Goal: Task Accomplishment & Management: Complete application form

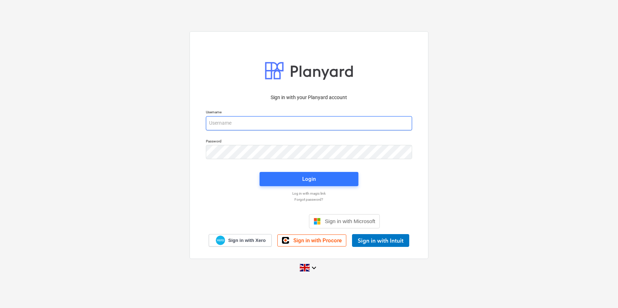
click at [242, 121] on input "email" at bounding box center [309, 123] width 206 height 14
type input "[PERSON_NAME][EMAIL_ADDRESS][PERSON_NAME][DOMAIN_NAME]"
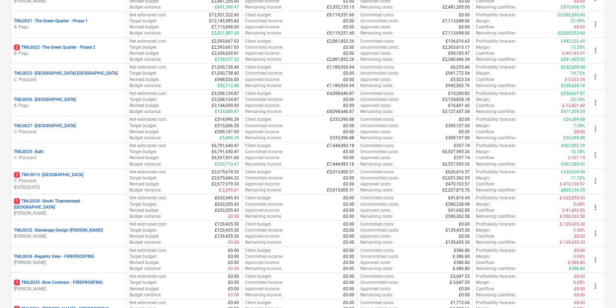
scroll to position [614, 0]
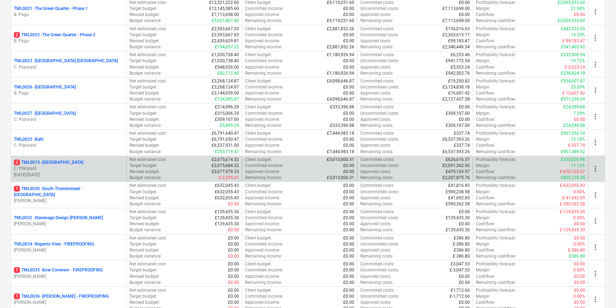
click at [81, 167] on p "C. Planyard" at bounding box center [69, 169] width 110 height 6
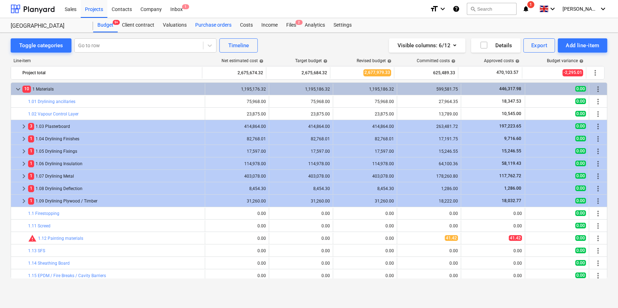
click at [206, 26] on div "Purchase orders" at bounding box center [213, 25] width 45 height 14
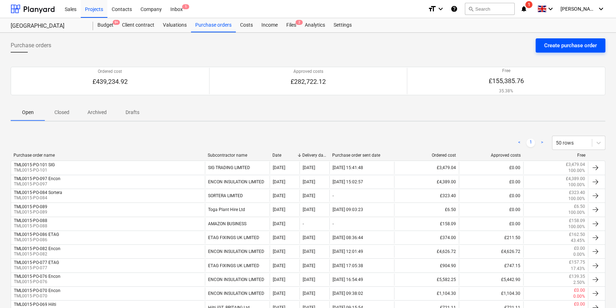
click at [493, 47] on div "Create purchase order" at bounding box center [570, 45] width 53 height 9
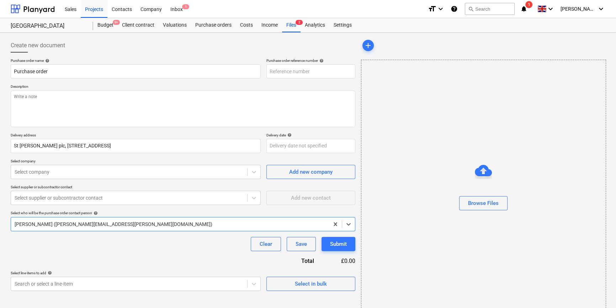
type textarea "x"
type input "TML0015-PO-102"
drag, startPoint x: 313, startPoint y: 72, endPoint x: 267, endPoint y: 72, distance: 45.9
click at [267, 72] on input "TML0015-PO-102" at bounding box center [310, 71] width 89 height 14
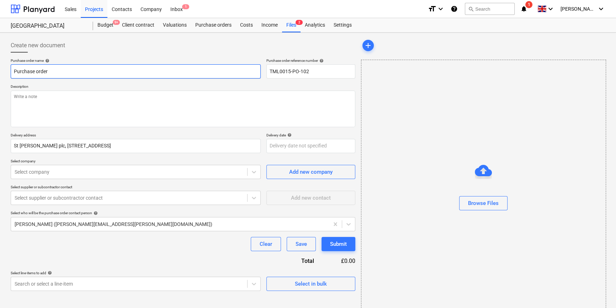
drag, startPoint x: 47, startPoint y: 71, endPoint x: 13, endPoint y: 69, distance: 34.5
click at [13, 69] on input "Purchase order" at bounding box center [136, 71] width 250 height 14
type textarea "x"
paste input "TML0015-PO-102"
type textarea "x"
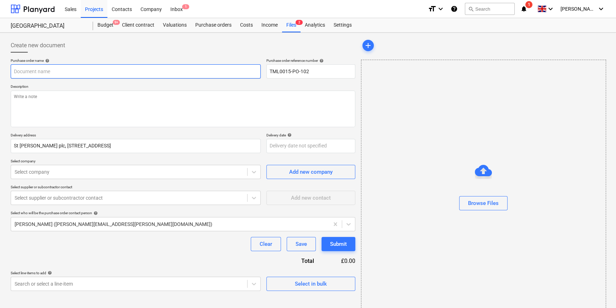
type input "TML0015-PO-102"
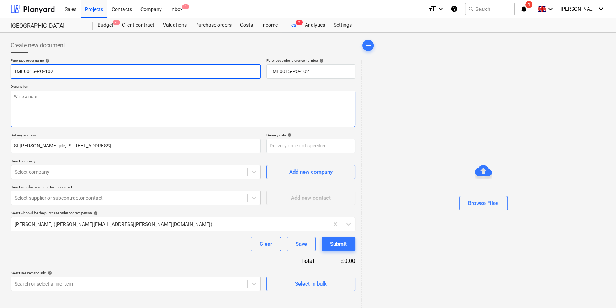
type textarea "x"
type input "TML0015-PO-102"
type textarea "x"
type input "TML0015-PO-102 R"
type textarea "x"
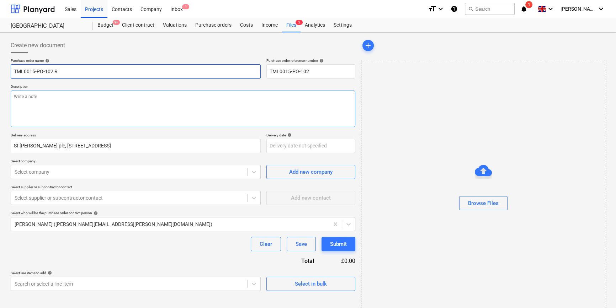
type input "TML0015-PO-102 R&"
type textarea "x"
type input "TML0015-PO-102 R&B"
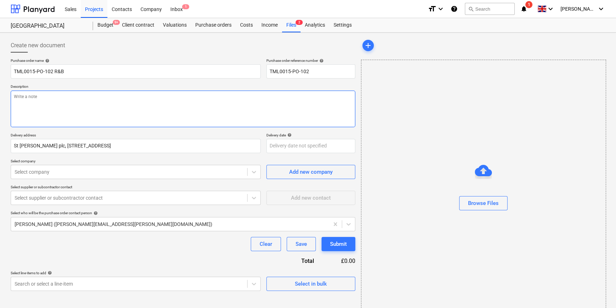
click at [35, 111] on textarea at bounding box center [183, 109] width 345 height 37
type textarea "x"
type textarea "S"
type textarea "x"
type textarea "Si"
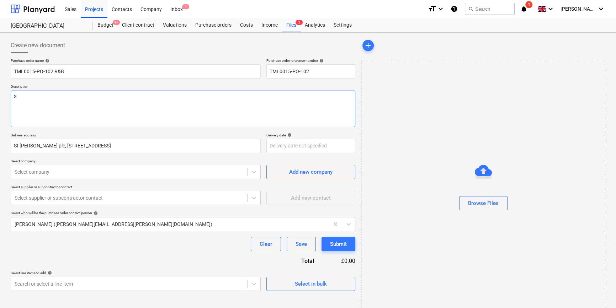
type textarea "x"
type textarea "Sit"
type textarea "x"
type textarea "Site"
type textarea "x"
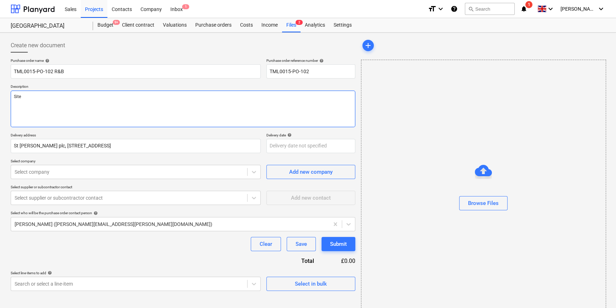
type textarea "Site"
type textarea "x"
type textarea "Site c"
type textarea "x"
type textarea "Site co"
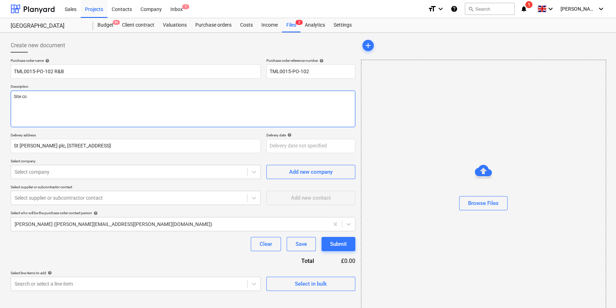
type textarea "x"
type textarea "Site con"
type textarea "x"
type textarea "Site cont"
type textarea "x"
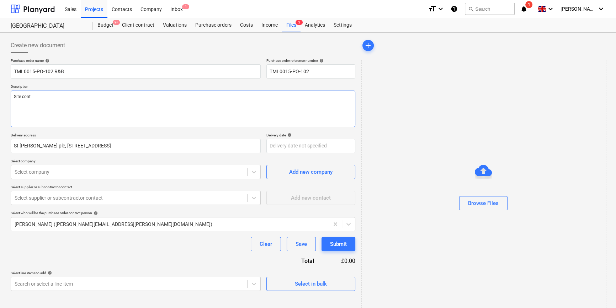
type textarea "Site conta"
type textarea "x"
type textarea "Site contac"
type textarea "x"
type textarea "Site contact"
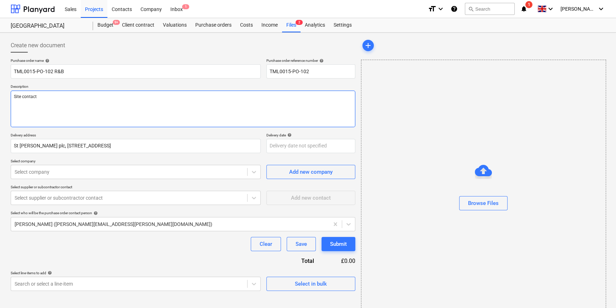
type textarea "x"
type textarea "Site contact"
type textarea "x"
type textarea "Site contact N"
type textarea "x"
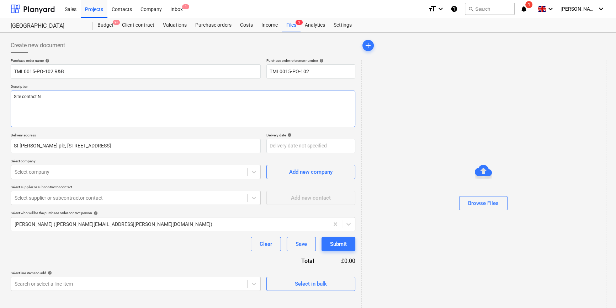
type textarea "Site contact Na"
type textarea "x"
type textarea "Site contact Nar"
type textarea "x"
type textarea "Site contact Narc"
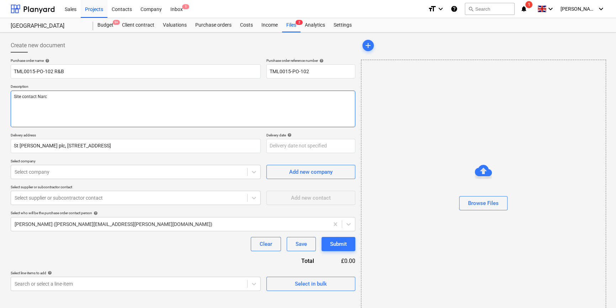
type textarea "x"
type textarea "Site contact [PERSON_NAME]"
type textarea "x"
type textarea "Site contact [PERSON_NAME]"
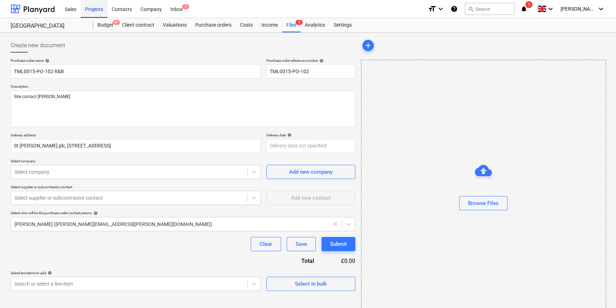
click at [89, 11] on div "Projects" at bounding box center [94, 9] width 27 height 18
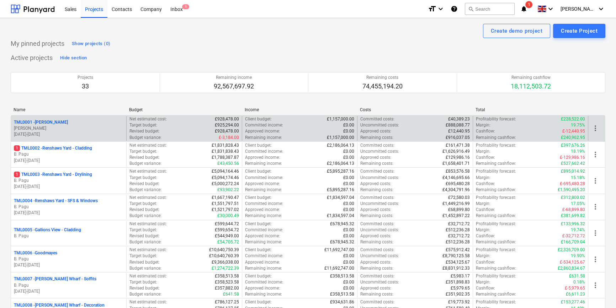
click at [70, 128] on p "[PERSON_NAME]" at bounding box center [69, 129] width 110 height 6
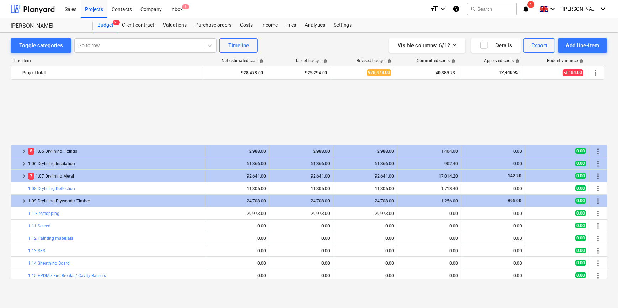
scroll to position [312, 0]
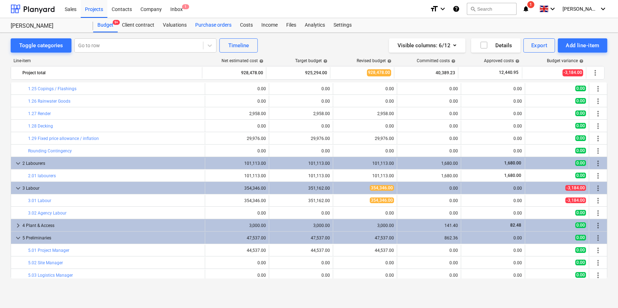
click at [223, 25] on div "Purchase orders" at bounding box center [213, 25] width 45 height 14
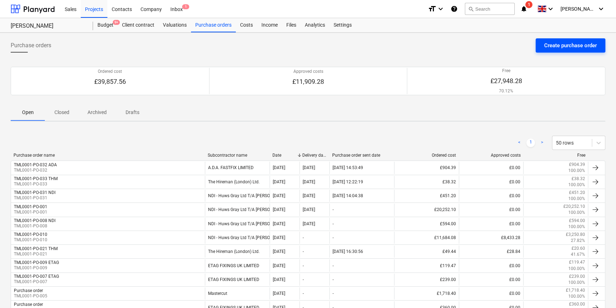
click at [493, 44] on div "Create purchase order" at bounding box center [570, 45] width 53 height 9
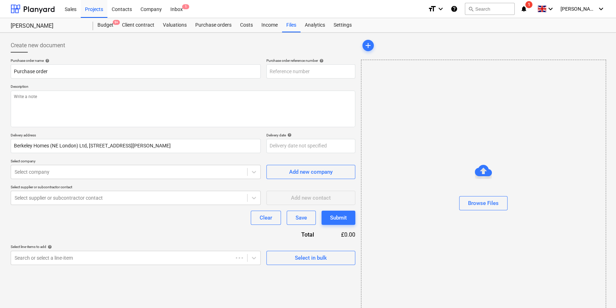
type textarea "x"
type input "TML0001-PO-035"
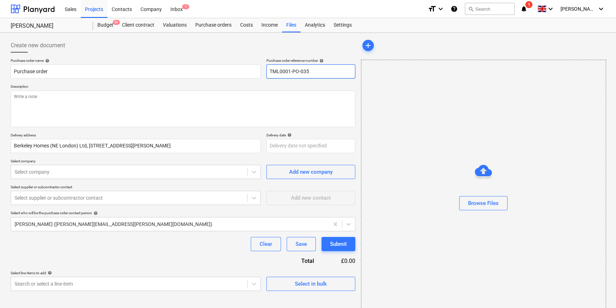
drag, startPoint x: 309, startPoint y: 71, endPoint x: 268, endPoint y: 72, distance: 40.9
click at [268, 72] on input "TML0001-PO-035" at bounding box center [310, 71] width 89 height 14
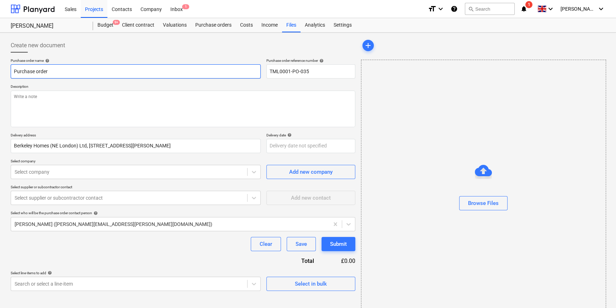
drag, startPoint x: 48, startPoint y: 72, endPoint x: 11, endPoint y: 71, distance: 37.7
click at [11, 71] on input "Purchase order" at bounding box center [136, 71] width 250 height 14
type textarea "x"
paste input "TML0001-PO-035"
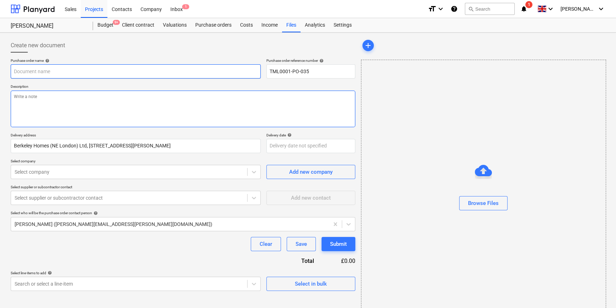
type textarea "x"
type input "TML0001-PO-035"
type textarea "x"
type input "TML0001-PO-035"
type textarea "x"
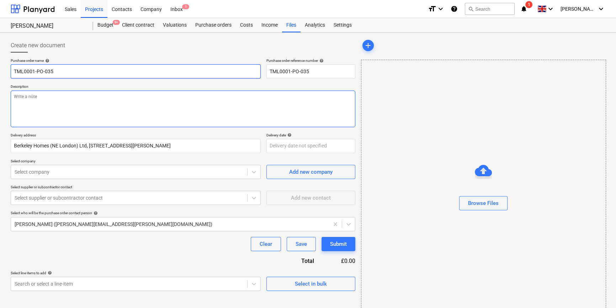
type input "TML0001-PO-035 E"
type textarea "x"
type input "TML0001-PO-035 ET"
type textarea "x"
type input "TML0001-PO-035 ETA"
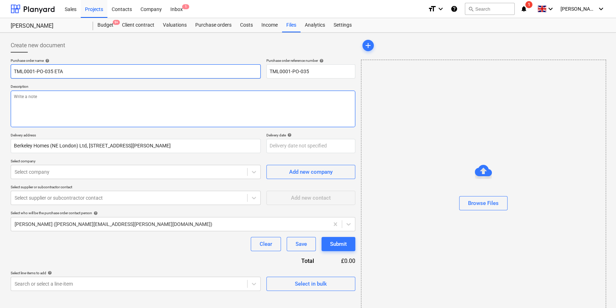
type textarea "x"
type input "TML0001-PO-035 ETAG"
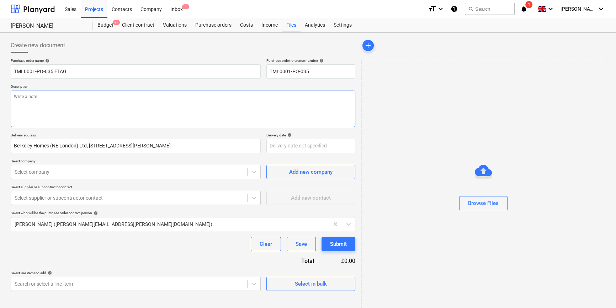
click at [32, 109] on textarea at bounding box center [183, 109] width 345 height 37
type textarea "x"
type textarea "S"
type textarea "x"
type textarea "Si"
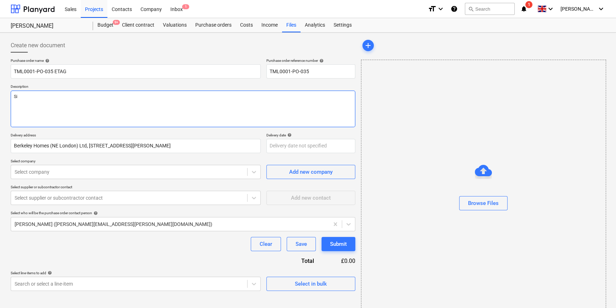
type textarea "x"
type textarea "Sit"
type textarea "x"
type textarea "Site"
type textarea "x"
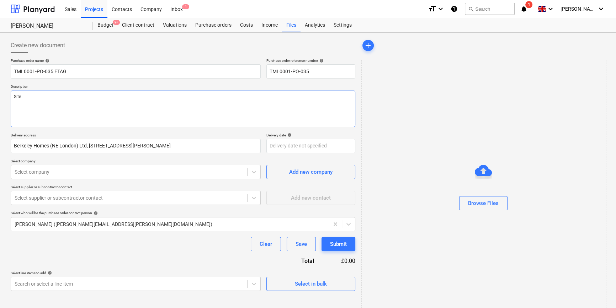
type textarea "Site"
type textarea "x"
type textarea "Site c"
type textarea "x"
type textarea "Site co"
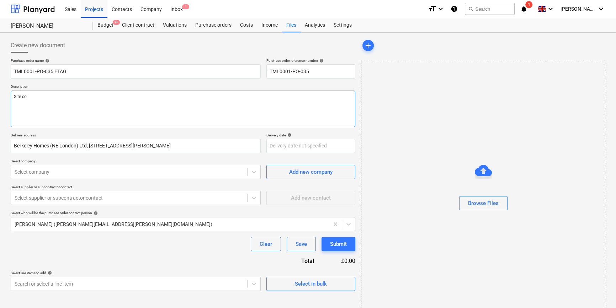
type textarea "x"
type textarea "Site con"
type textarea "x"
type textarea "Site cont"
type textarea "x"
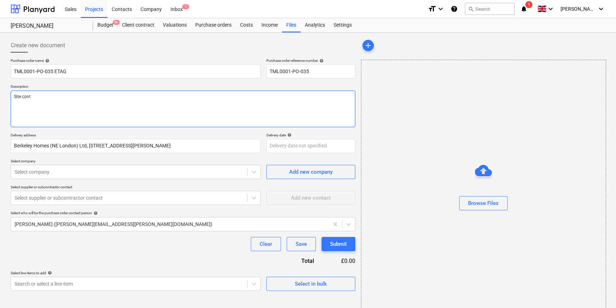
type textarea "Site conta"
type textarea "x"
type textarea "Site contac"
type textarea "x"
type textarea "Site contact"
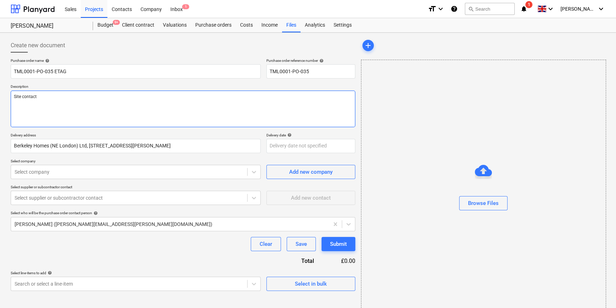
type textarea "x"
type textarea "Site contact"
type textarea "x"
type textarea "Site contact M"
type textarea "x"
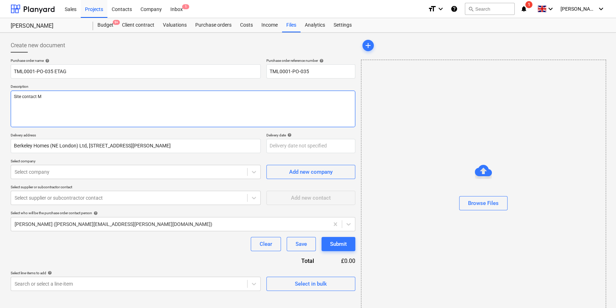
type textarea "Site contact [PERSON_NAME]"
type textarea "x"
type textarea "Site contact [PERSON_NAME]"
type textarea "x"
type textarea "Site contact Malc"
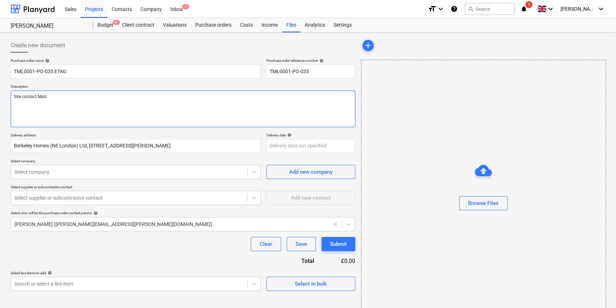
type textarea "x"
type textarea "Site contact Malco"
type textarea "x"
type textarea "Site contact Malcol"
type textarea "x"
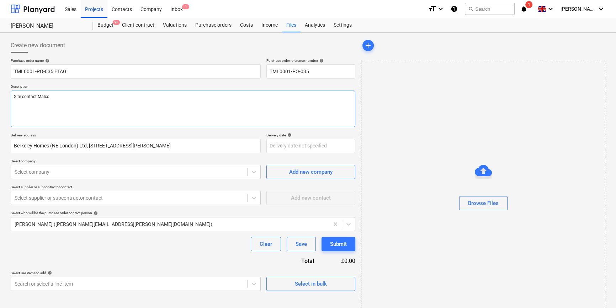
type textarea "Site contact [PERSON_NAME]"
type textarea "x"
type textarea "Site contact [PERSON_NAME]"
type textarea "x"
type textarea "Site contact [PERSON_NAME] 0"
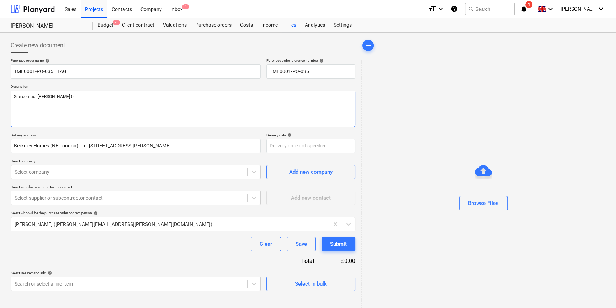
type textarea "x"
type textarea "Site contact [PERSON_NAME] 07"
type textarea "x"
type textarea "Site contact [PERSON_NAME] 074"
type textarea "x"
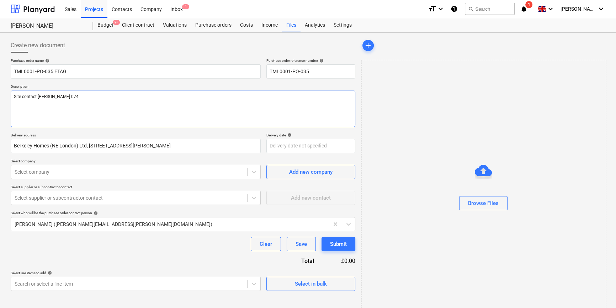
type textarea "Site contact [PERSON_NAME] 0747"
type textarea "x"
type textarea "Site contact [PERSON_NAME] 07479"
type textarea "x"
type textarea "Site contact [PERSON_NAME] 07479"
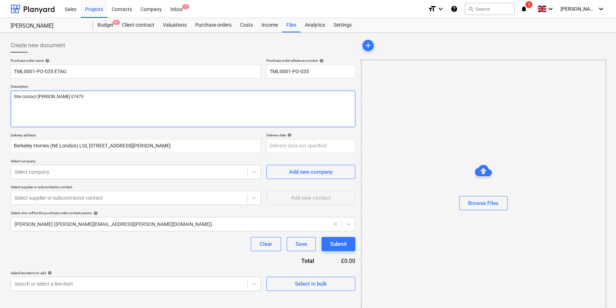
type textarea "x"
type textarea "Site contact [PERSON_NAME] 07479 3"
type textarea "x"
type textarea "Site contact [PERSON_NAME] [PHONE_NUMBER]"
type textarea "x"
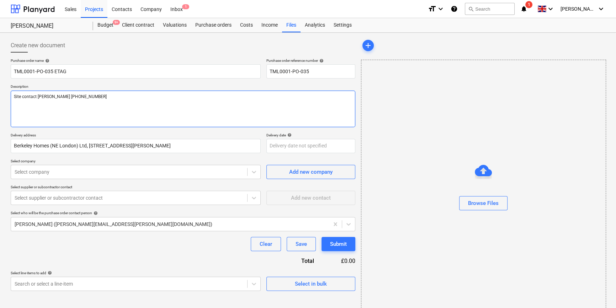
type textarea "Site contact [PERSON_NAME] [PHONE_NUMBER]"
type textarea "x"
type textarea "Site contact [PERSON_NAME] [PHONE_NUMBER]"
type textarea "x"
type textarea "Site contact [PERSON_NAME] [PHONE_NUMBER]"
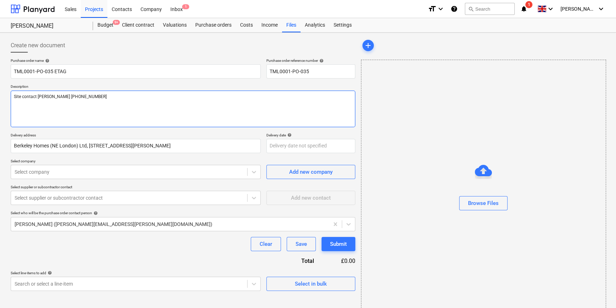
type textarea "x"
type textarea "Site contact [PERSON_NAME] [PHONE_NUMBER]"
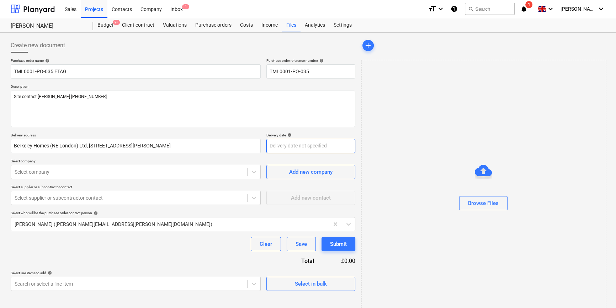
click at [275, 147] on body "Sales Projects Contacts Company Inbox 1 format_size keyboard_arrow_down help se…" at bounding box center [308, 154] width 616 height 308
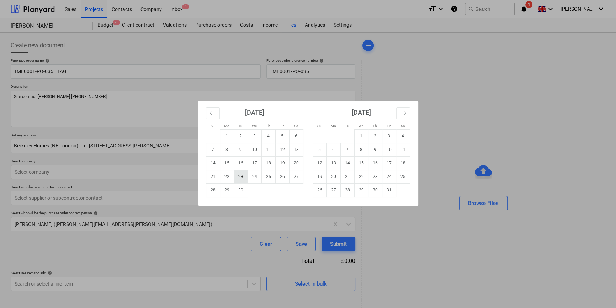
click at [239, 178] on td "23" at bounding box center [241, 177] width 14 height 14
type textarea "x"
type input "[DATE]"
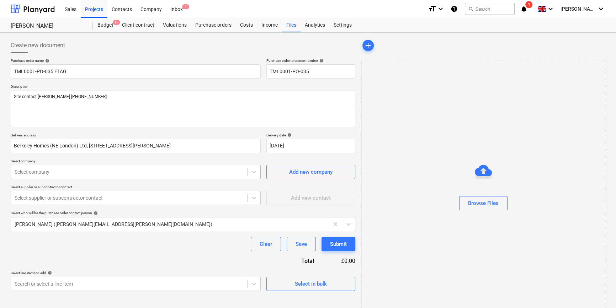
click at [166, 170] on div at bounding box center [129, 172] width 229 height 7
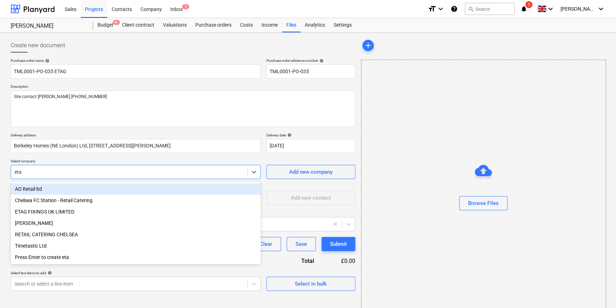
type input "etag"
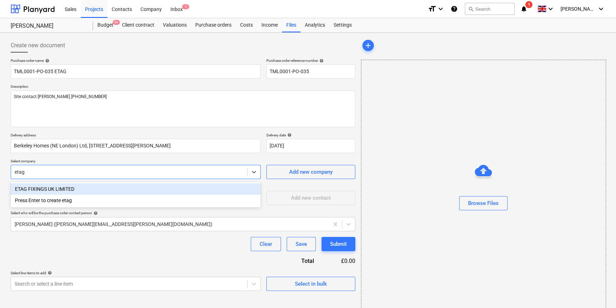
click at [74, 190] on div "ETAG FIXINGS UK LIMITED" at bounding box center [136, 189] width 250 height 11
type textarea "x"
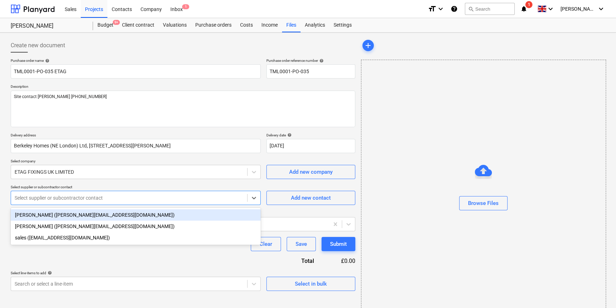
click at [58, 197] on div at bounding box center [129, 198] width 229 height 7
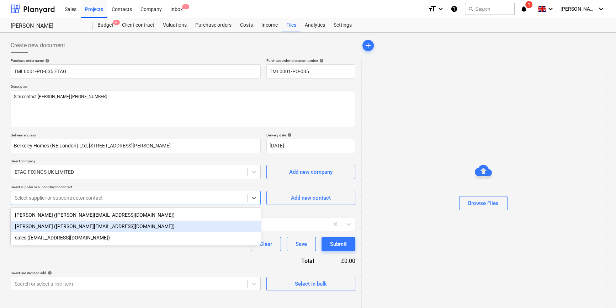
click at [57, 228] on div "[PERSON_NAME] ([PERSON_NAME][EMAIL_ADDRESS][DOMAIN_NAME])" at bounding box center [136, 226] width 250 height 11
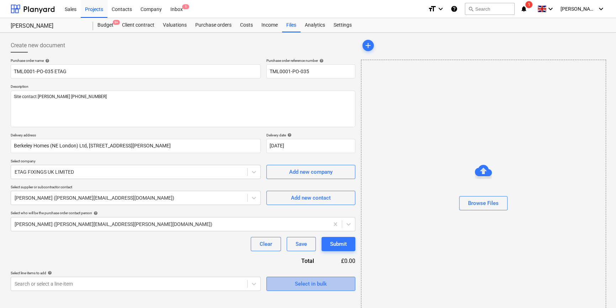
click at [299, 282] on div "Select in bulk" at bounding box center [311, 284] width 32 height 9
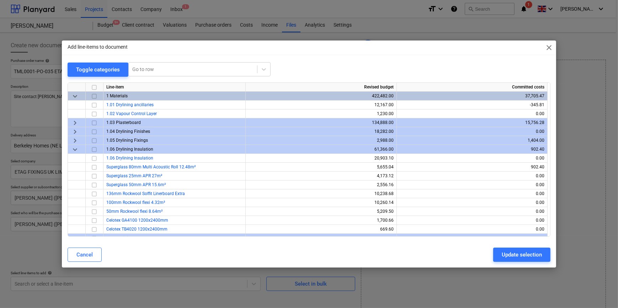
click at [93, 139] on input "checkbox" at bounding box center [94, 140] width 9 height 9
click at [94, 140] on input "checkbox" at bounding box center [94, 140] width 9 height 9
click at [75, 140] on span "keyboard_arrow_right" at bounding box center [75, 140] width 9 height 9
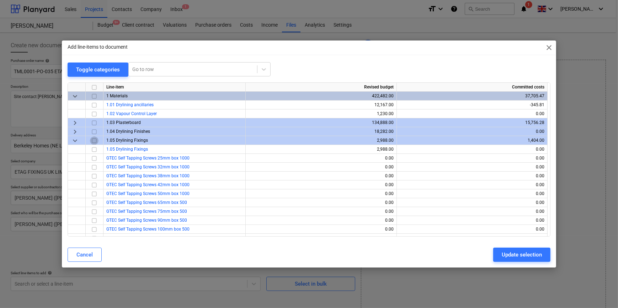
click at [94, 141] on input "checkbox" at bounding box center [94, 140] width 9 height 9
click at [94, 150] on input "checkbox" at bounding box center [94, 149] width 9 height 9
click at [493, 258] on div "Update selection" at bounding box center [522, 254] width 40 height 9
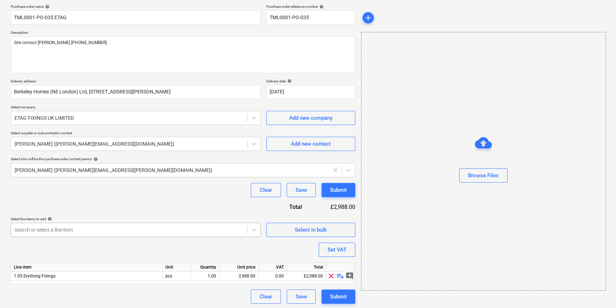
scroll to position [55, 0]
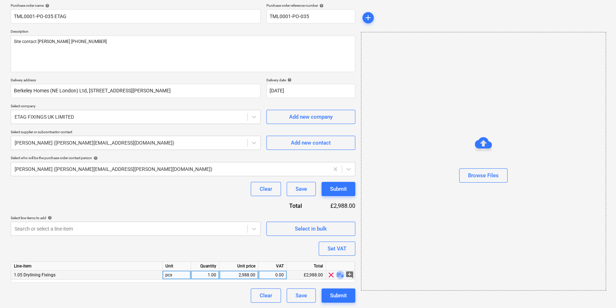
click at [339, 275] on span "playlist_add" at bounding box center [340, 275] width 9 height 9
type textarea "x"
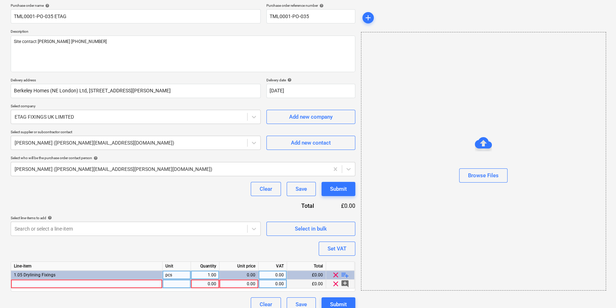
click at [22, 283] on div at bounding box center [87, 284] width 152 height 9
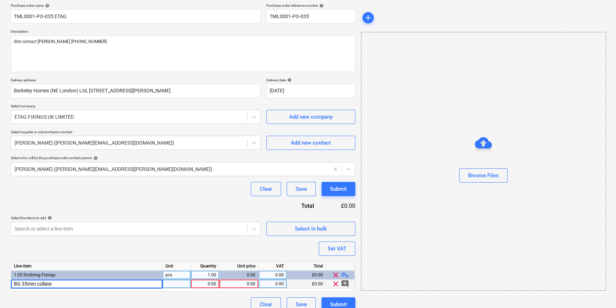
type input "BG 35mm collated"
click at [57, 284] on div "BG 35mm collated" at bounding box center [87, 284] width 152 height 9
type textarea "x"
click at [57, 284] on input "BG 35mm collated" at bounding box center [86, 284] width 151 height 9
type input "BG 35mm collated metal & timber drywall screws"
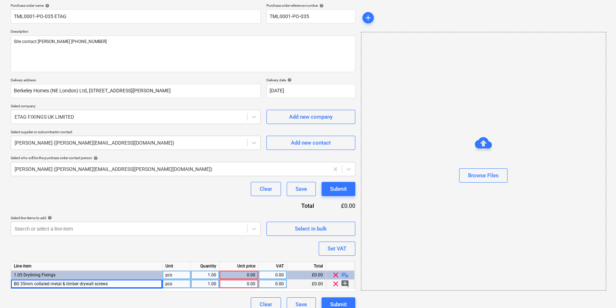
click at [207, 284] on div "1.00" at bounding box center [205, 284] width 22 height 9
type textarea "x"
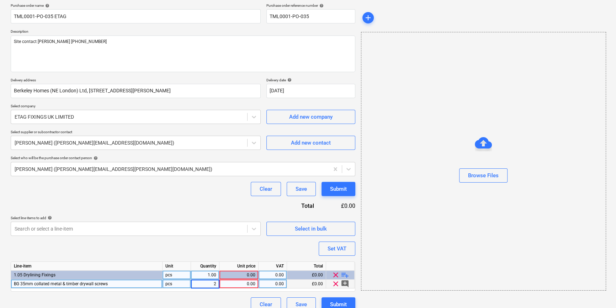
type input "20"
type textarea "x"
type input "10.52"
type textarea "x"
type input "20"
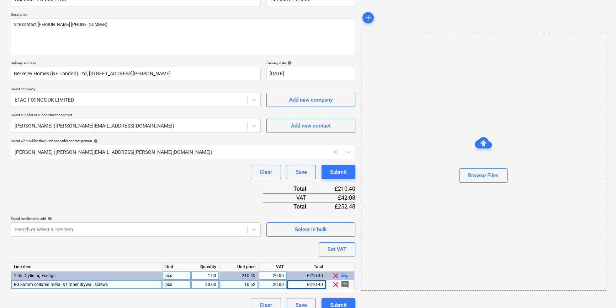
scroll to position [82, 0]
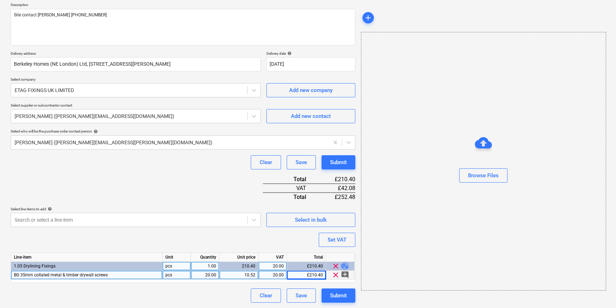
click at [343, 268] on span "playlist_add" at bounding box center [345, 266] width 9 height 9
type textarea "x"
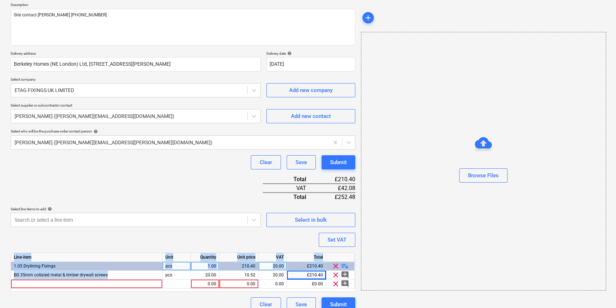
drag, startPoint x: 111, startPoint y: 275, endPoint x: 10, endPoint y: 273, distance: 100.7
click at [10, 273] on div "Create new document Purchase order name help TML0001-PO-035 ETAG Purchase order…" at bounding box center [183, 134] width 350 height 361
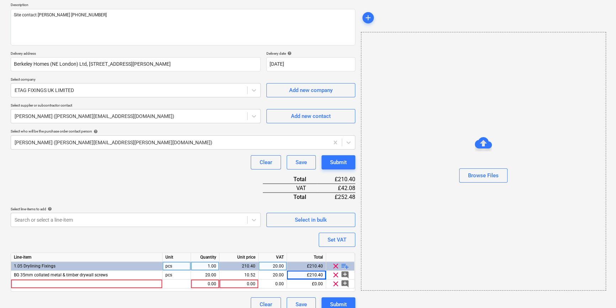
click at [100, 296] on div "Purchase order name help TML0001-PO-035 ETAG Purchase order reference number he…" at bounding box center [183, 145] width 345 height 336
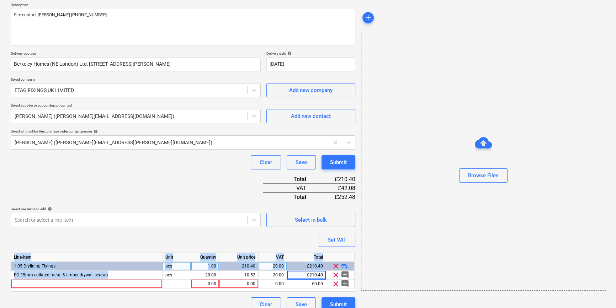
drag, startPoint x: 107, startPoint y: 275, endPoint x: 10, endPoint y: 276, distance: 96.4
click at [11, 276] on div "Line-item Unit Quantity Unit price VAT Total 1.05 Drylining Fixings pcs 1.00 21…" at bounding box center [183, 272] width 345 height 39
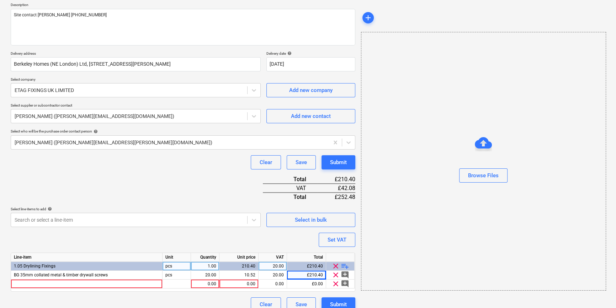
drag, startPoint x: 10, startPoint y: 276, endPoint x: 96, endPoint y: 294, distance: 87.6
click at [95, 293] on div "Purchase order name help TML0001-PO-035 ETAG Purchase order reference number he…" at bounding box center [183, 145] width 345 height 336
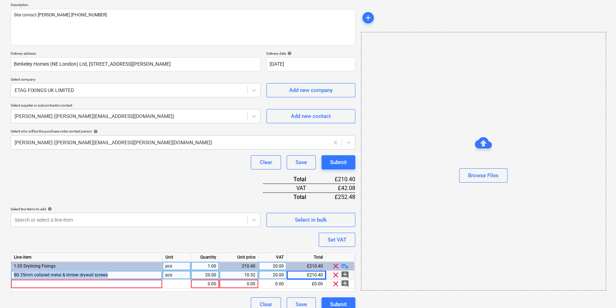
drag, startPoint x: 110, startPoint y: 274, endPoint x: 14, endPoint y: 276, distance: 95.7
click at [14, 276] on div "BG 35mm collated metal & timber drywall screws" at bounding box center [87, 275] width 152 height 9
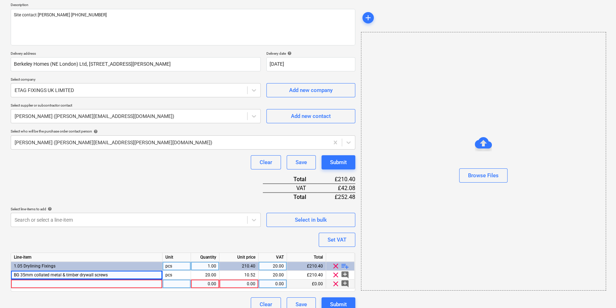
click at [42, 280] on div at bounding box center [87, 284] width 152 height 9
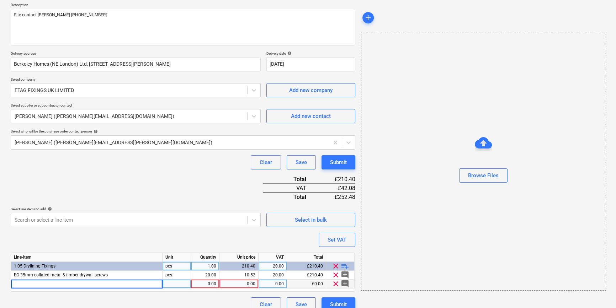
click at [40, 285] on input at bounding box center [86, 284] width 151 height 9
click at [24, 284] on input "BG 35mm collated metal & timber drywall screws" at bounding box center [86, 284] width 151 height 9
type input "BG 45mm collated metal & timber drywall screws"
type textarea "x"
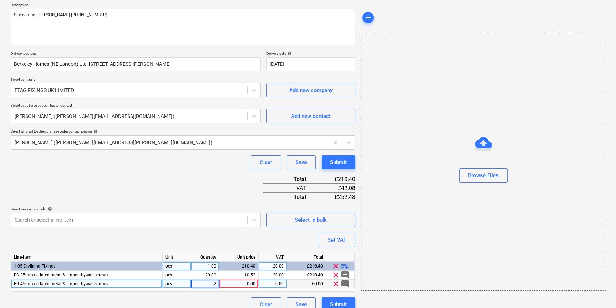
type input "20"
type textarea "x"
type input "12.08"
type textarea "x"
type input "20"
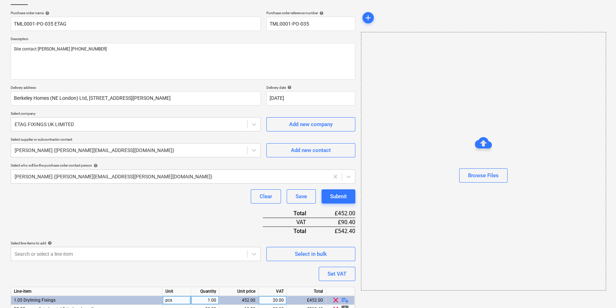
scroll to position [0, 0]
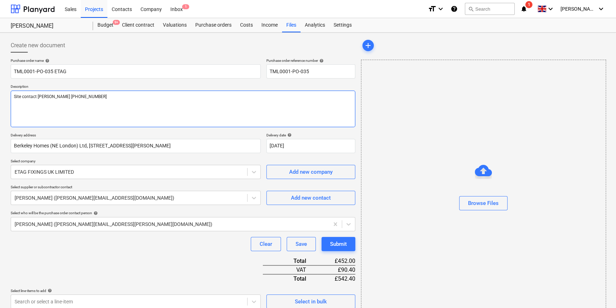
click at [19, 104] on textarea "Site contact [PERSON_NAME] [PHONE_NUMBER]" at bounding box center [183, 109] width 345 height 37
click at [96, 97] on textarea "Site contact [PERSON_NAME] [PHONE_NUMBER]" at bounding box center [183, 109] width 345 height 37
type textarea "x"
type textarea "Site contact [PERSON_NAME] [PHONE_NUMBER]"
type textarea "x"
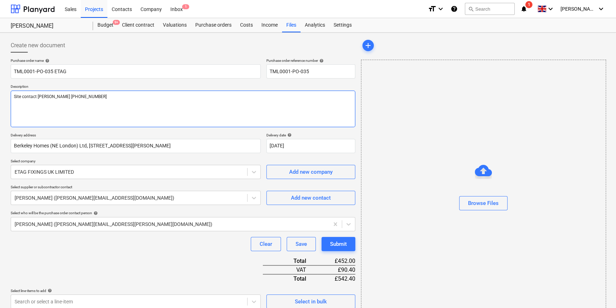
type textarea "Site contact [PERSON_NAME] [PHONE_NUMBER] D"
type textarea "x"
type textarea "Site contact [PERSON_NAME] [PHONE_NUMBER] De"
type textarea "x"
type textarea "Site contact [PERSON_NAME] [PHONE_NUMBER] Del"
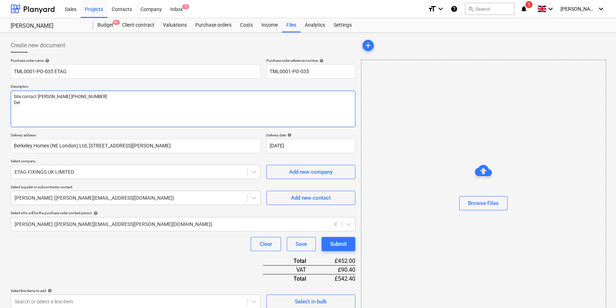
type textarea "x"
type textarea "Site contact [PERSON_NAME] [PHONE_NUMBER] Deli"
type textarea "x"
type textarea "Site contact [PERSON_NAME] [PHONE_NUMBER] Deliv"
type textarea "x"
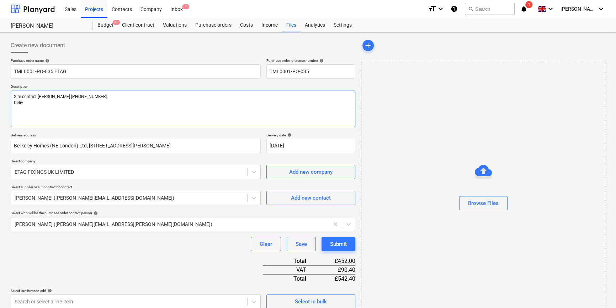
type textarea "Site contact [PERSON_NAME] [PHONE_NUMBER] Delive"
type textarea "x"
type textarea "Site contact [PERSON_NAME] [PHONE_NUMBER] Deliver"
type textarea "x"
type textarea "Site contact [PERSON_NAME] [PHONE_NUMBER] Delivery"
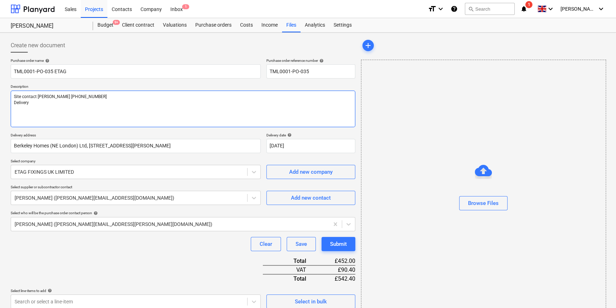
type textarea "x"
type textarea "Site contact [PERSON_NAME] [PHONE_NUMBER] Delivery"
type textarea "x"
type textarea "Site contact [PERSON_NAME] [PHONE_NUMBER] Delivery a"
type textarea "x"
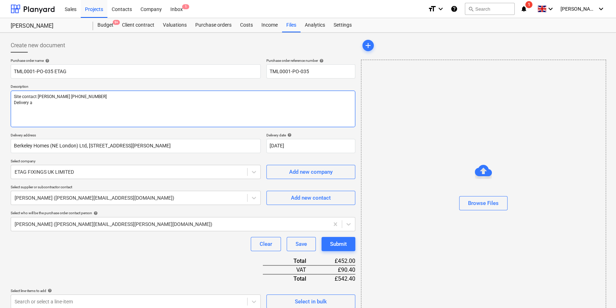
type textarea "Site contact [PERSON_NAME] [PHONE_NUMBER] Delivery as"
type textarea "x"
type textarea "Site contact [PERSON_NAME] [PHONE_NUMBER] Delivery asa"
type textarea "x"
type textarea "Site contact [PERSON_NAME] [PHONE_NUMBER] Delivery asap"
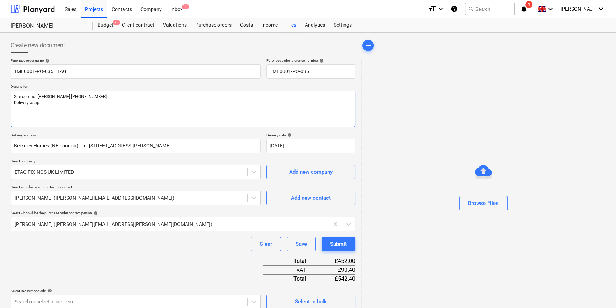
type textarea "x"
type textarea "Site contact [PERSON_NAME] [PHONE_NUMBER] Delivery asap"
type textarea "x"
type textarea "Site contact [PERSON_NAME] [PHONE_NUMBER] Delivery asap p"
type textarea "x"
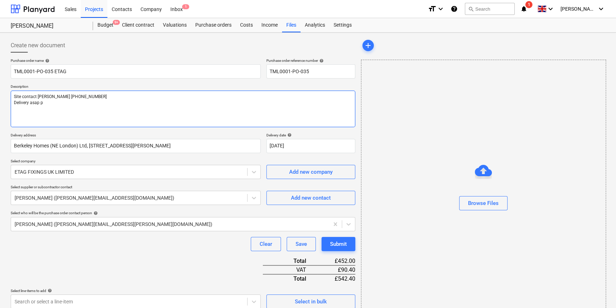
type textarea "Site contact [PERSON_NAME] [PHONE_NUMBER] Delivery asap pl"
type textarea "x"
type textarea "Site contact [PERSON_NAME] [PHONE_NUMBER] Delivery asap ple"
type textarea "x"
type textarea "Site contact [PERSON_NAME] [PHONE_NUMBER] Delivery asap plea"
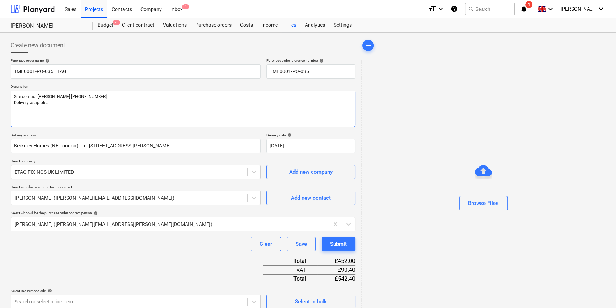
type textarea "x"
type textarea "Site contact [PERSON_NAME] [PHONE_NUMBER] Delivery asap pleas"
type textarea "x"
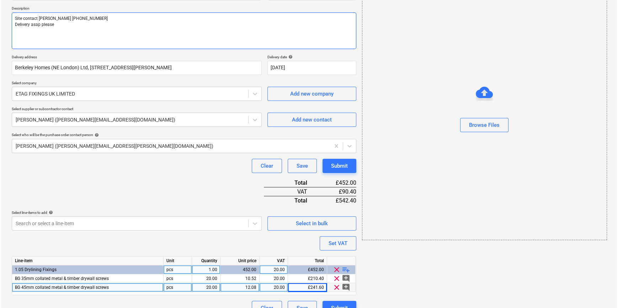
scroll to position [91, 0]
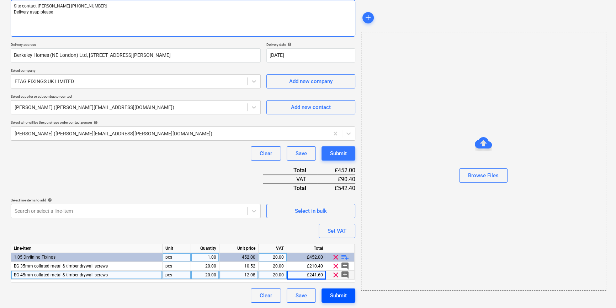
type textarea "Site contact [PERSON_NAME] [PHONE_NUMBER] Delivery asap please"
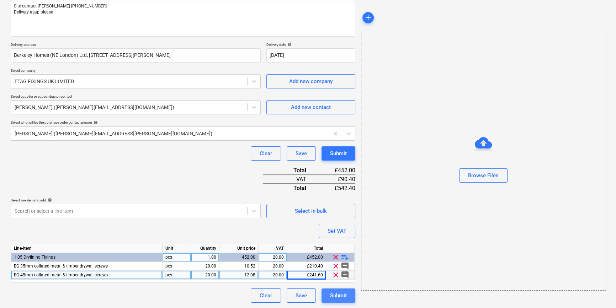
click at [341, 294] on div "Submit" at bounding box center [338, 295] width 17 height 9
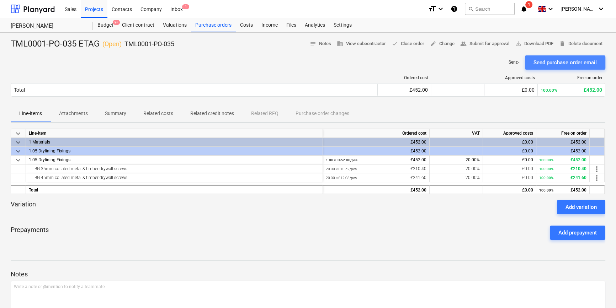
click at [493, 62] on div "Send purchase order email" at bounding box center [565, 62] width 63 height 9
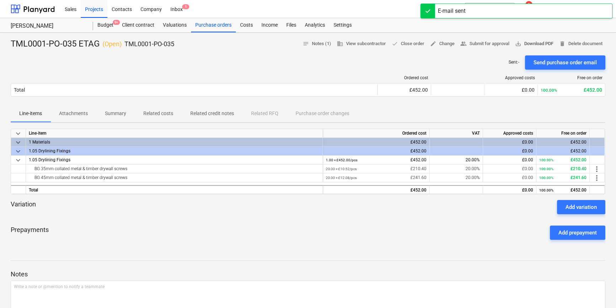
click at [493, 44] on span "save_alt Download PDF" at bounding box center [534, 44] width 38 height 8
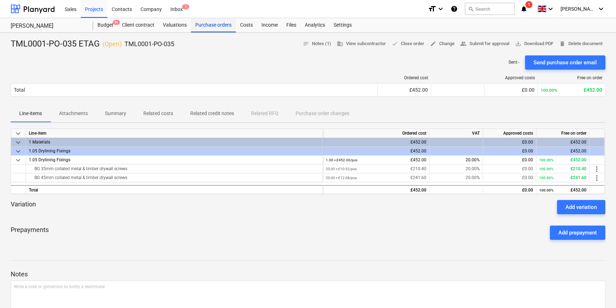
click at [223, 24] on div "Purchase orders" at bounding box center [213, 25] width 45 height 14
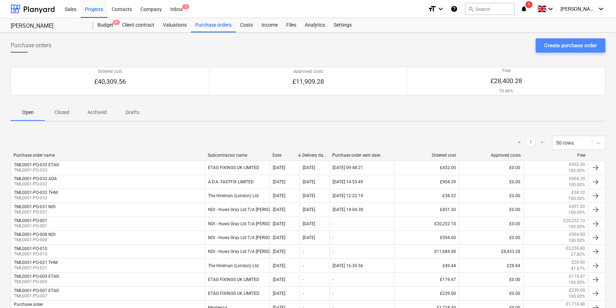
click at [493, 46] on div "Create purchase order" at bounding box center [570, 45] width 53 height 9
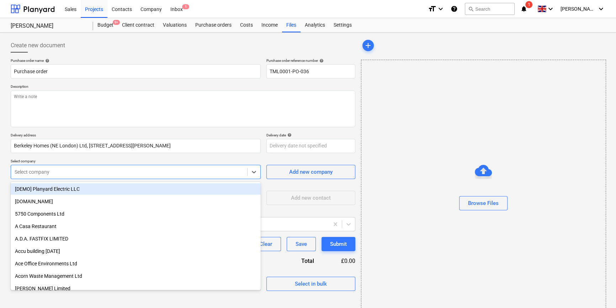
click at [178, 176] on div "Select company" at bounding box center [129, 172] width 236 height 10
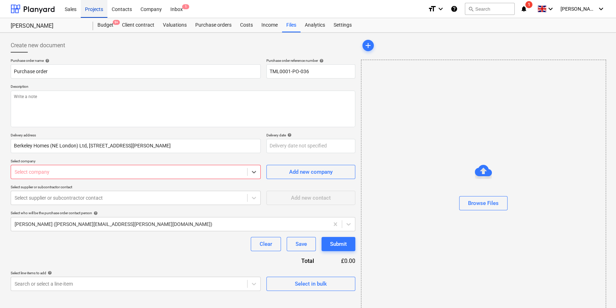
click at [90, 11] on div "Projects" at bounding box center [94, 9] width 27 height 18
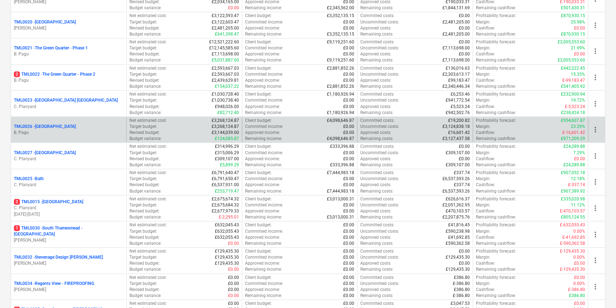
scroll to position [582, 0]
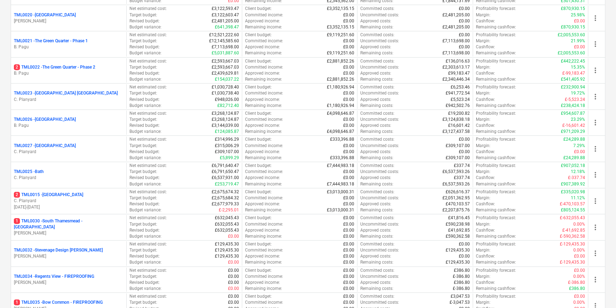
click at [64, 199] on p "C. Planyard" at bounding box center [69, 201] width 110 height 6
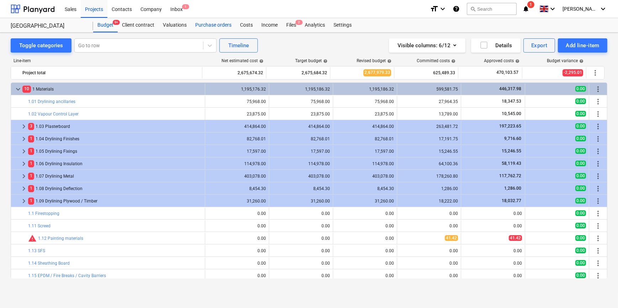
click at [205, 26] on div "Purchase orders" at bounding box center [213, 25] width 45 height 14
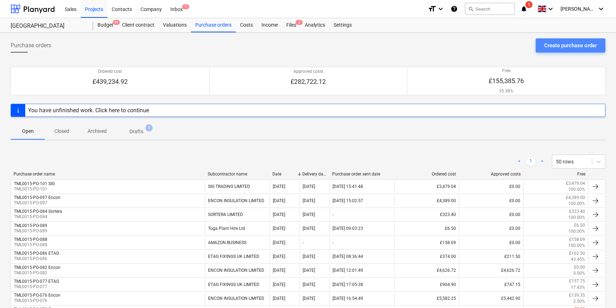
click at [493, 46] on div "Create purchase order" at bounding box center [570, 45] width 53 height 9
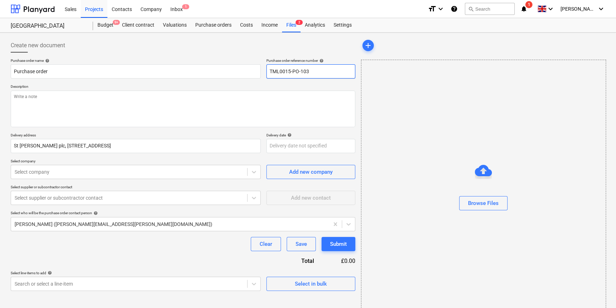
drag, startPoint x: 309, startPoint y: 71, endPoint x: 268, endPoint y: 72, distance: 41.3
click at [268, 72] on input "TML0015-PO-103" at bounding box center [310, 71] width 89 height 14
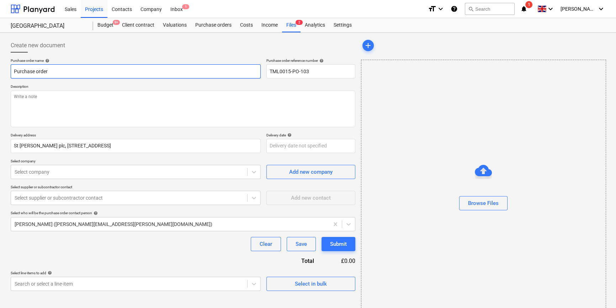
drag, startPoint x: 49, startPoint y: 71, endPoint x: 11, endPoint y: 71, distance: 37.7
click at [11, 71] on input "Purchase order" at bounding box center [136, 71] width 250 height 14
paste input "TML0015-PO-103"
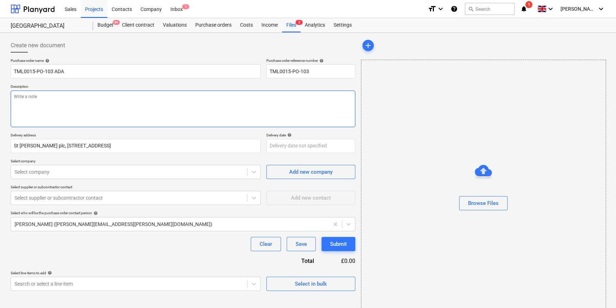
click at [32, 103] on textarea at bounding box center [183, 109] width 345 height 37
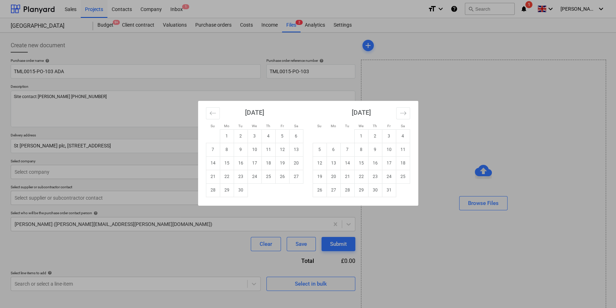
click at [278, 147] on body "Sales Projects Contacts Company Inbox 1 format_size keyboard_arrow_down help se…" at bounding box center [308, 154] width 616 height 308
click at [240, 178] on td "23" at bounding box center [241, 177] width 14 height 14
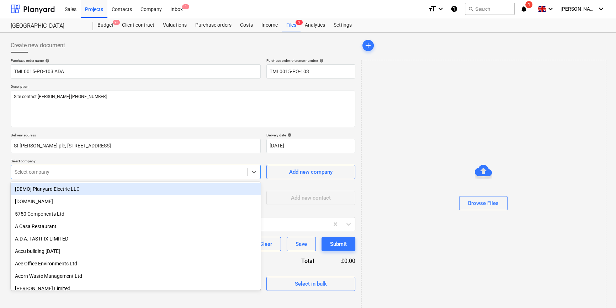
click at [64, 170] on div at bounding box center [129, 172] width 229 height 7
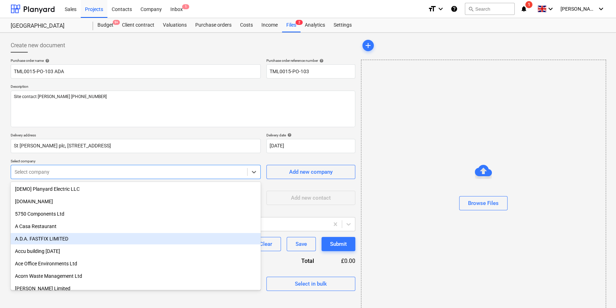
click at [37, 238] on div "A.D.A. FASTFIX LIMITED" at bounding box center [136, 238] width 250 height 11
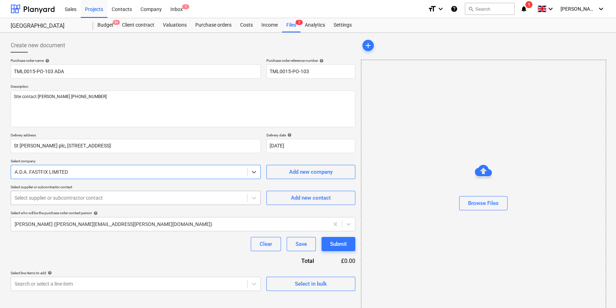
click at [54, 198] on div at bounding box center [129, 198] width 229 height 7
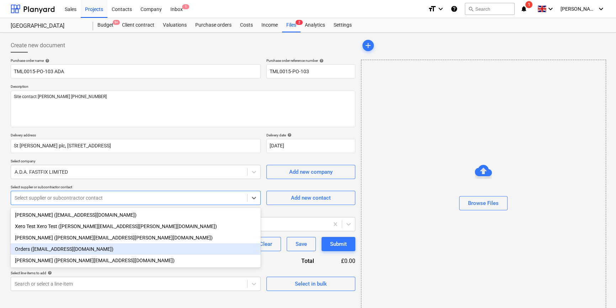
click at [48, 253] on div "Orders ([EMAIL_ADDRESS][DOMAIN_NAME])" at bounding box center [136, 249] width 250 height 11
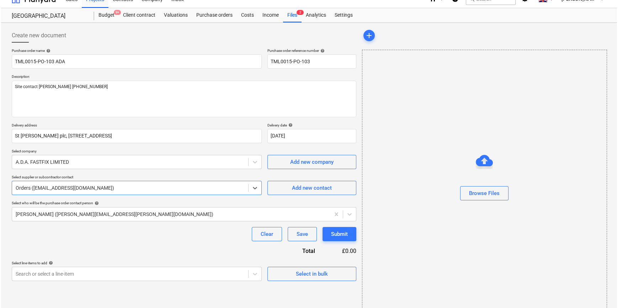
scroll to position [15, 0]
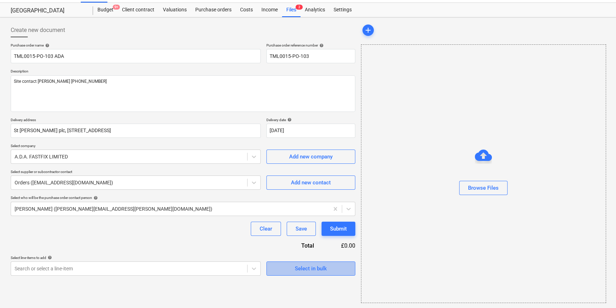
click at [307, 271] on div "Select in bulk" at bounding box center [311, 268] width 32 height 9
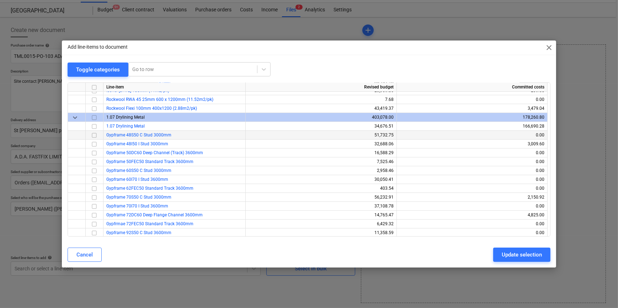
scroll to position [97, 0]
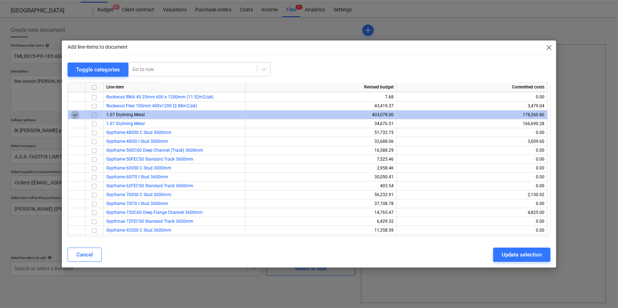
click at [74, 116] on span "keyboard_arrow_down" at bounding box center [75, 115] width 9 height 9
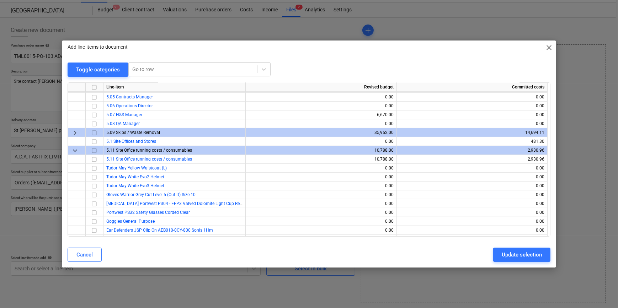
scroll to position [485, 0]
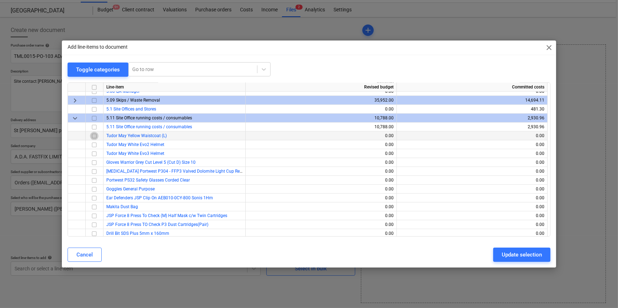
click at [93, 136] on input "checkbox" at bounding box center [94, 136] width 9 height 9
click at [94, 128] on input "checkbox" at bounding box center [94, 127] width 9 height 9
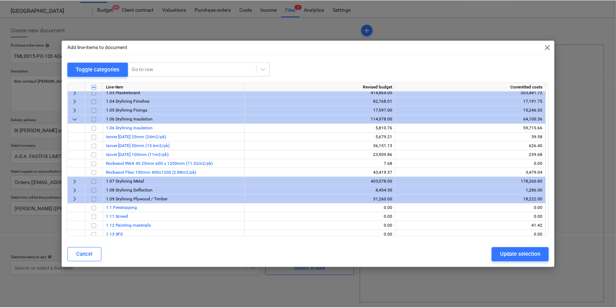
scroll to position [0, 0]
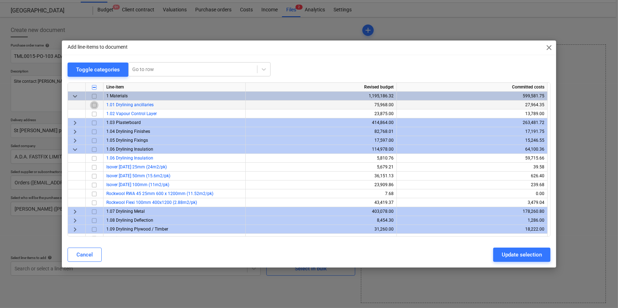
click at [94, 105] on input "checkbox" at bounding box center [94, 105] width 9 height 9
click at [493, 257] on div "Update selection" at bounding box center [522, 254] width 40 height 9
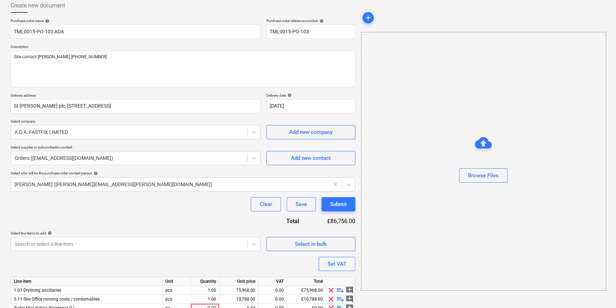
scroll to position [73, 0]
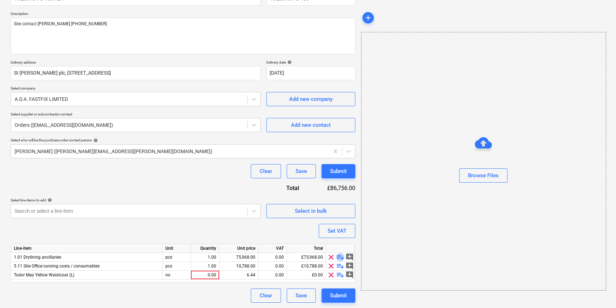
click at [338, 258] on span "playlist_add" at bounding box center [340, 257] width 9 height 9
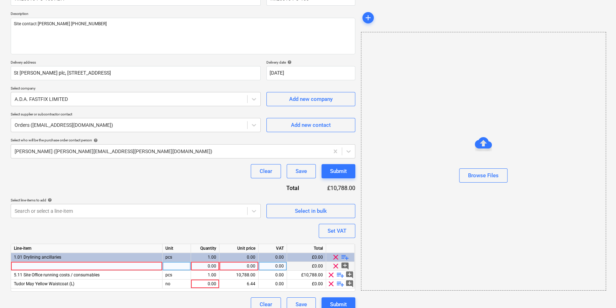
click at [30, 268] on div at bounding box center [87, 266] width 152 height 9
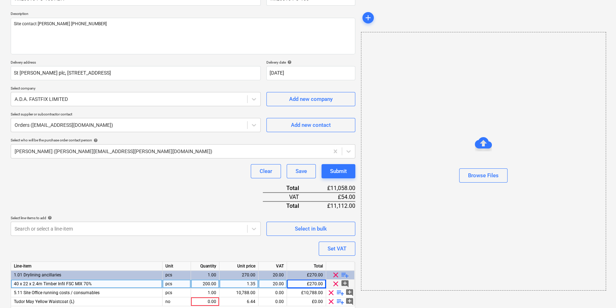
scroll to position [100, 0]
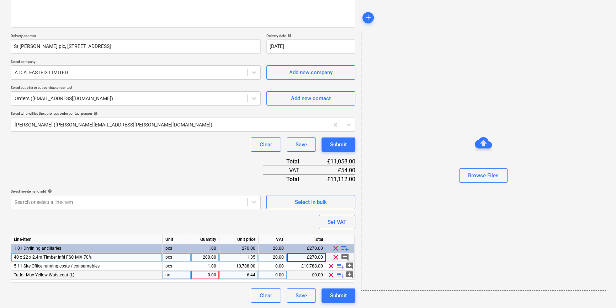
click at [202, 276] on div "0.00" at bounding box center [205, 275] width 22 height 9
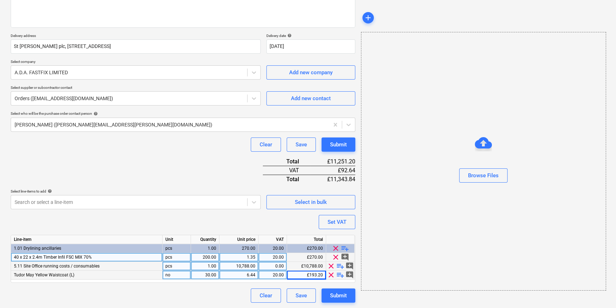
click at [338, 265] on span "playlist_add" at bounding box center [340, 266] width 9 height 9
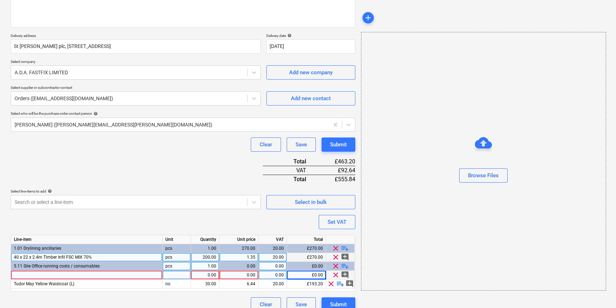
click at [22, 275] on div at bounding box center [87, 275] width 152 height 9
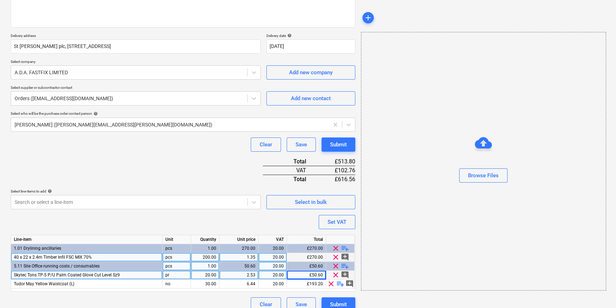
click at [344, 266] on span "playlist_add" at bounding box center [345, 266] width 9 height 9
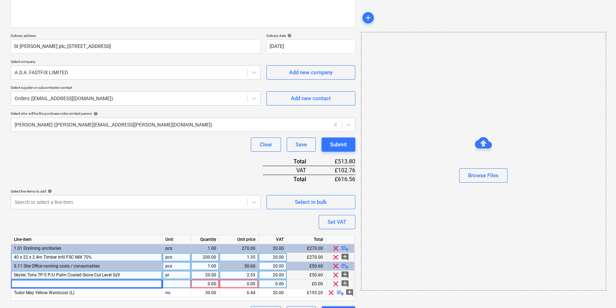
click at [21, 283] on div at bounding box center [87, 284] width 152 height 9
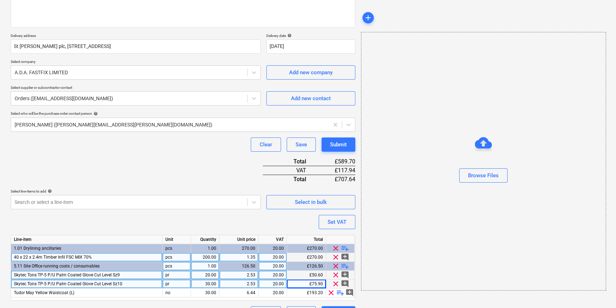
click at [344, 267] on span "playlist_add" at bounding box center [345, 266] width 9 height 9
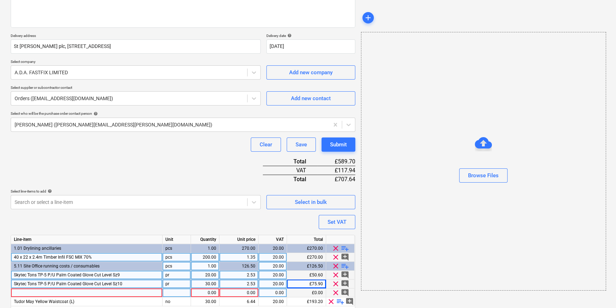
click at [17, 293] on div at bounding box center [87, 293] width 152 height 9
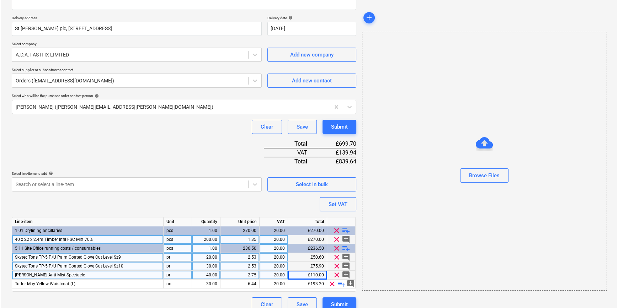
scroll to position [126, 0]
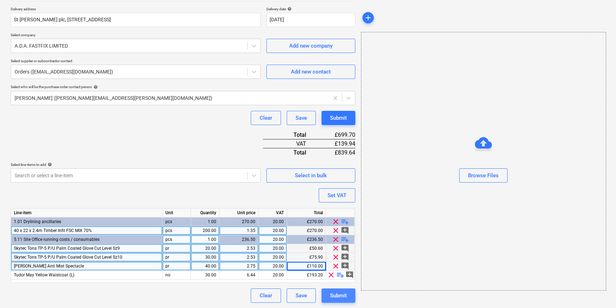
click at [342, 296] on div "Submit" at bounding box center [338, 295] width 17 height 9
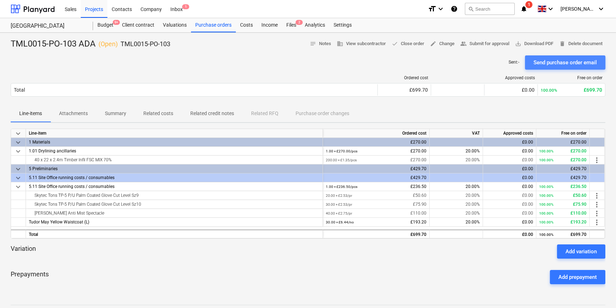
click at [493, 62] on div "Send purchase order email" at bounding box center [565, 62] width 63 height 9
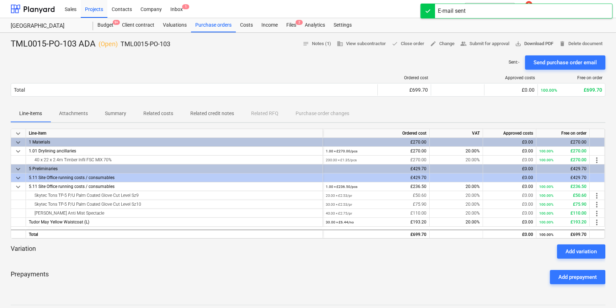
click at [493, 44] on span "save_alt Download PDF" at bounding box center [534, 44] width 38 height 8
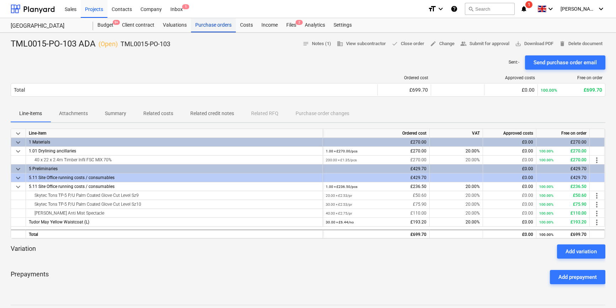
click at [213, 26] on div "Purchase orders" at bounding box center [213, 25] width 45 height 14
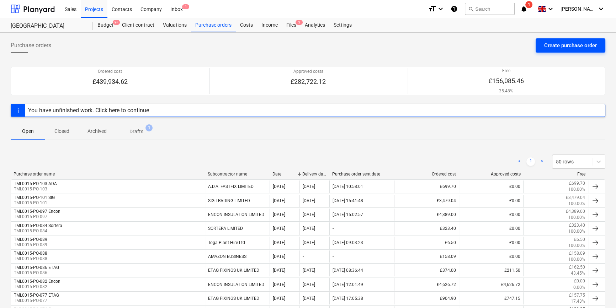
click at [493, 45] on div "Create purchase order" at bounding box center [570, 45] width 53 height 9
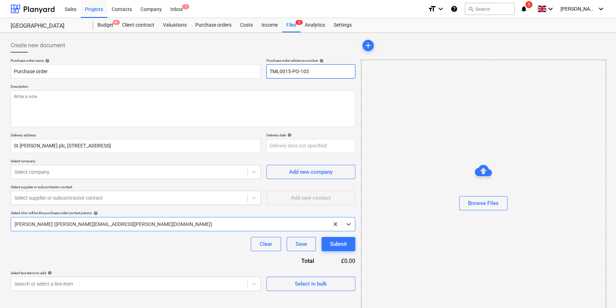
click at [312, 70] on input "TML0015-PO-103" at bounding box center [310, 71] width 89 height 14
drag, startPoint x: 305, startPoint y: 71, endPoint x: 269, endPoint y: 73, distance: 36.3
click at [269, 73] on input "TML0015-PO-104" at bounding box center [310, 71] width 89 height 14
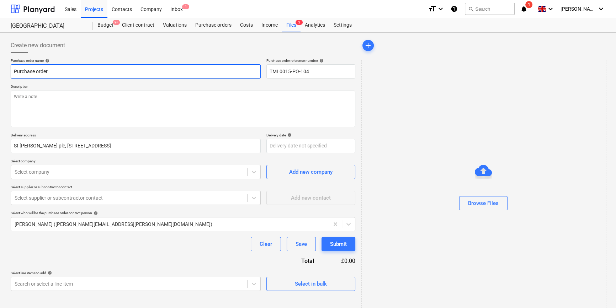
drag, startPoint x: 53, startPoint y: 73, endPoint x: 14, endPoint y: 72, distance: 38.8
click at [14, 72] on input "Purchase order" at bounding box center [136, 71] width 250 height 14
paste input "TML0015-PO-104"
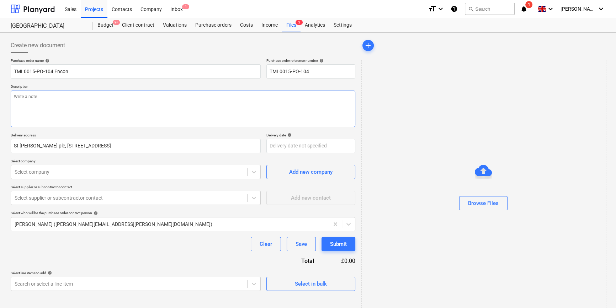
click at [31, 112] on textarea at bounding box center [183, 109] width 345 height 37
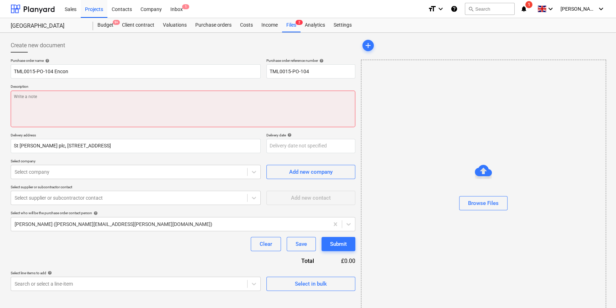
paste textarea "Site contact [PERSON_NAME] [PHONE_NUMBER]"
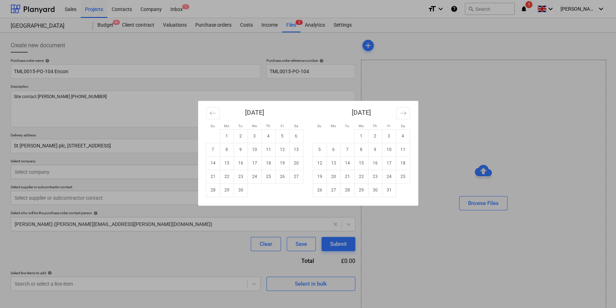
click at [285, 146] on body "Sales Projects Contacts Company Inbox 1 format_size keyboard_arrow_down help se…" at bounding box center [308, 154] width 616 height 308
click at [257, 174] on td "24" at bounding box center [255, 177] width 14 height 14
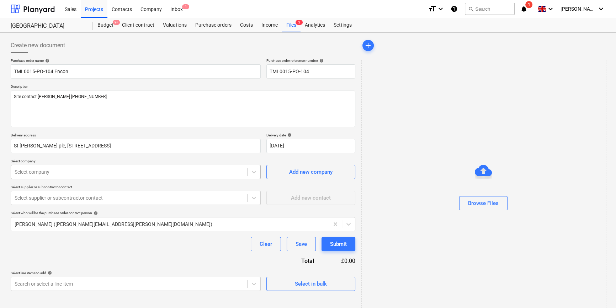
click at [146, 173] on div at bounding box center [129, 172] width 229 height 7
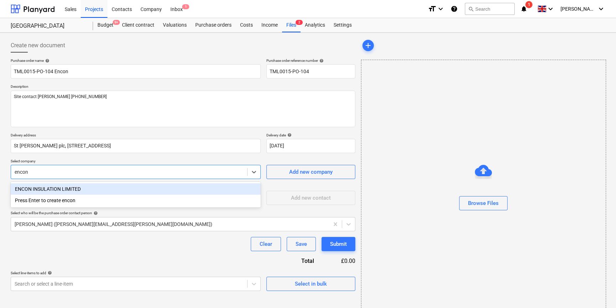
click at [58, 190] on div "ENCON INSULATION LIMITED" at bounding box center [136, 189] width 250 height 11
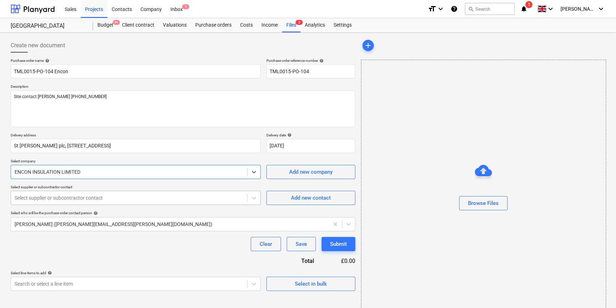
click at [54, 203] on div "Select supplier or subcontractor contact" at bounding box center [129, 198] width 236 height 10
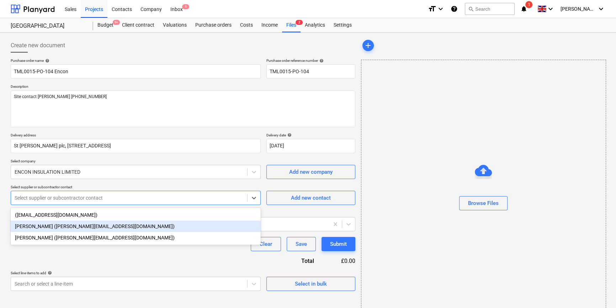
click at [51, 227] on div "[PERSON_NAME] ([PERSON_NAME][EMAIL_ADDRESS][DOMAIN_NAME])" at bounding box center [136, 226] width 250 height 11
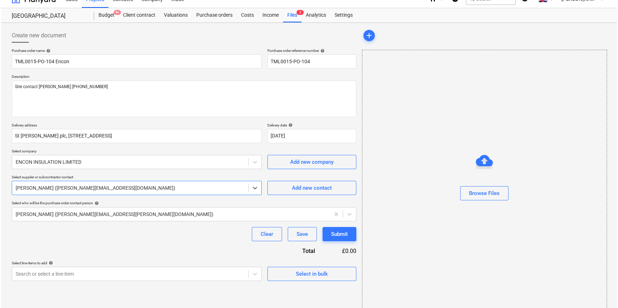
scroll to position [15, 0]
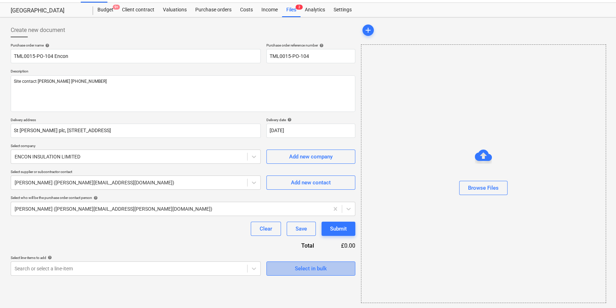
click at [295, 270] on div "Select in bulk" at bounding box center [311, 268] width 32 height 9
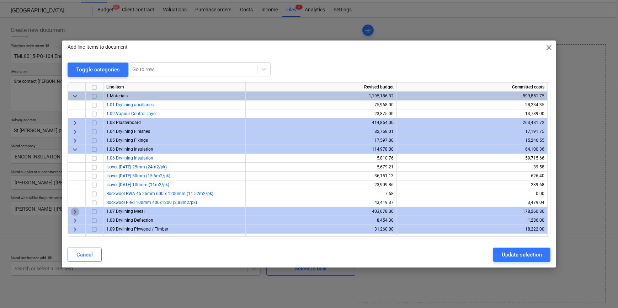
click at [74, 212] on span "keyboard_arrow_right" at bounding box center [75, 211] width 9 height 9
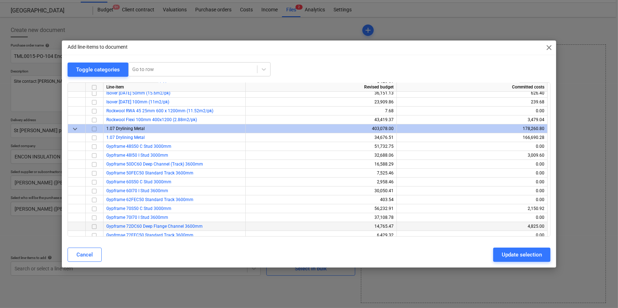
scroll to position [97, 0]
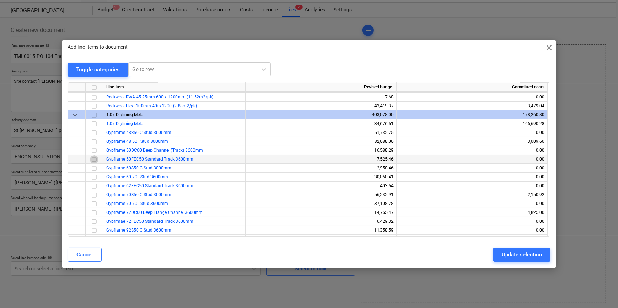
click at [93, 158] on input "checkbox" at bounding box center [94, 159] width 9 height 9
click at [95, 221] on input "checkbox" at bounding box center [94, 221] width 9 height 9
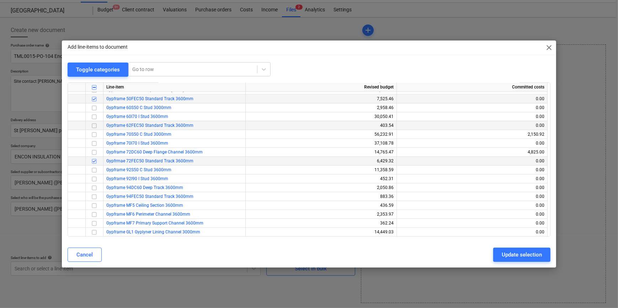
scroll to position [162, 0]
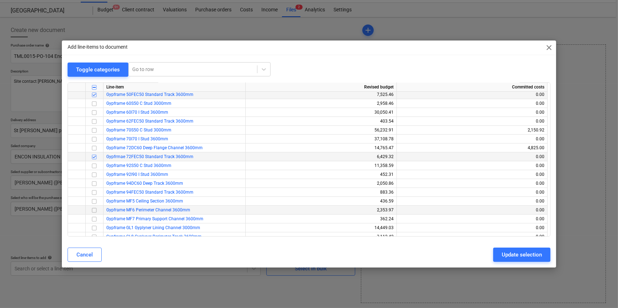
click at [93, 209] on input "checkbox" at bounding box center [94, 210] width 9 height 9
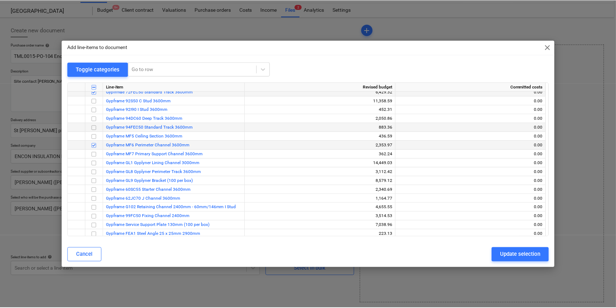
scroll to position [259, 0]
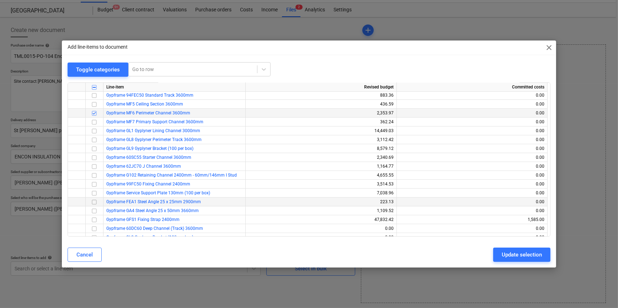
click at [94, 201] on input "checkbox" at bounding box center [94, 202] width 9 height 9
click at [95, 104] on input "checkbox" at bounding box center [94, 104] width 9 height 9
click at [94, 122] on input "checkbox" at bounding box center [94, 122] width 9 height 9
click at [94, 141] on input "checkbox" at bounding box center [94, 140] width 9 height 9
click at [493, 256] on div "Update selection" at bounding box center [522, 254] width 40 height 9
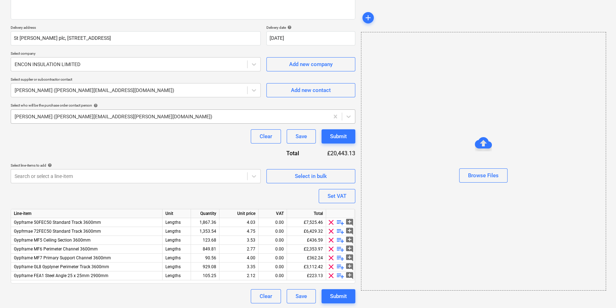
scroll to position [109, 0]
click at [201, 222] on div "1,867.36" at bounding box center [205, 222] width 22 height 9
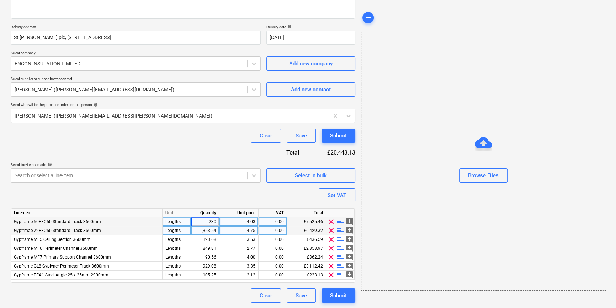
click at [203, 229] on div "1,353.54" at bounding box center [205, 231] width 22 height 9
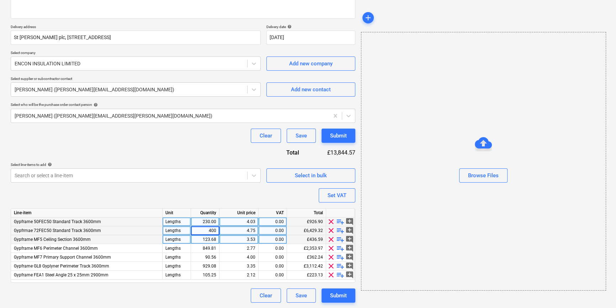
click at [201, 238] on div "123.68" at bounding box center [205, 240] width 22 height 9
click at [201, 238] on input "300" at bounding box center [205, 240] width 28 height 9
click at [201, 249] on div "849.81" at bounding box center [205, 248] width 22 height 9
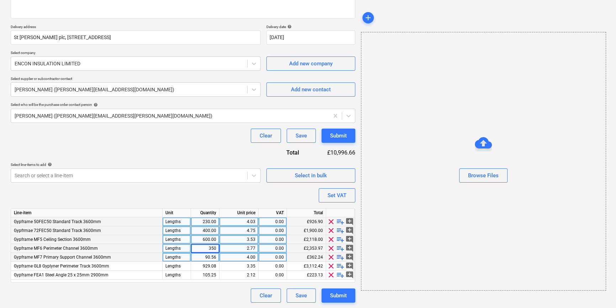
click at [196, 259] on div "90.56" at bounding box center [205, 257] width 22 height 9
click at [337, 198] on div "Set VAT" at bounding box center [337, 195] width 19 height 9
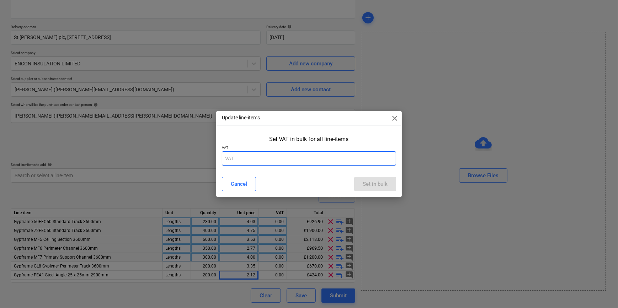
click at [233, 156] on input "text" at bounding box center [309, 159] width 174 height 14
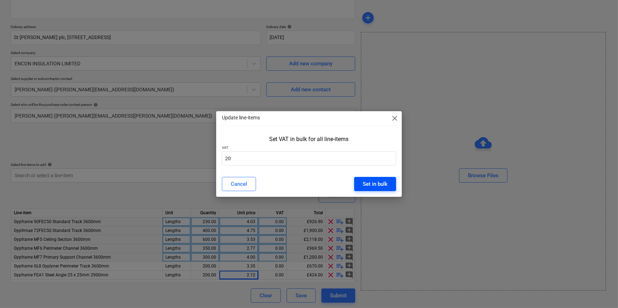
click at [378, 185] on div "Set in bulk" at bounding box center [375, 184] width 25 height 9
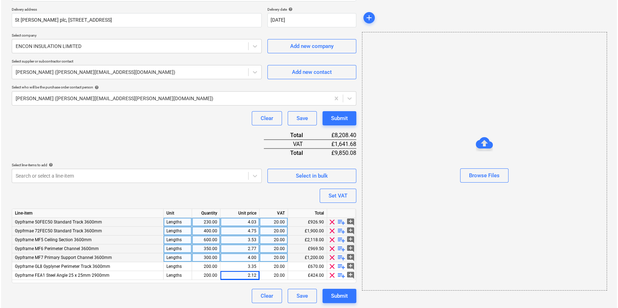
scroll to position [126, 0]
click at [344, 292] on div "Submit" at bounding box center [338, 295] width 17 height 9
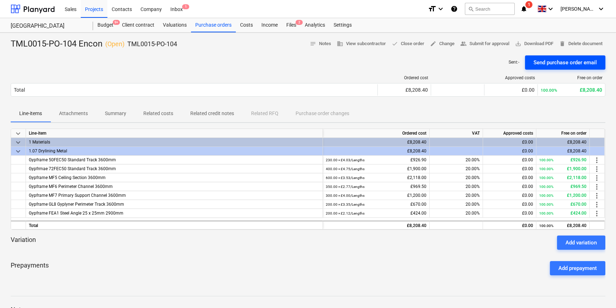
click at [493, 65] on div "Send purchase order email" at bounding box center [565, 62] width 63 height 9
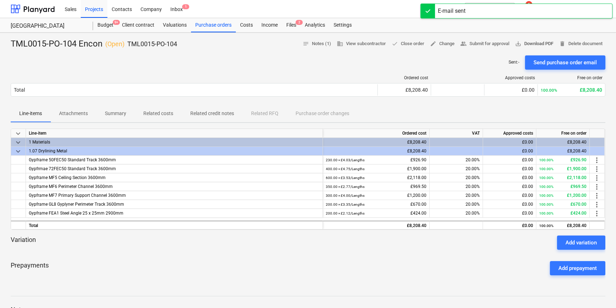
click at [493, 44] on span "save_alt Download PDF" at bounding box center [534, 44] width 38 height 8
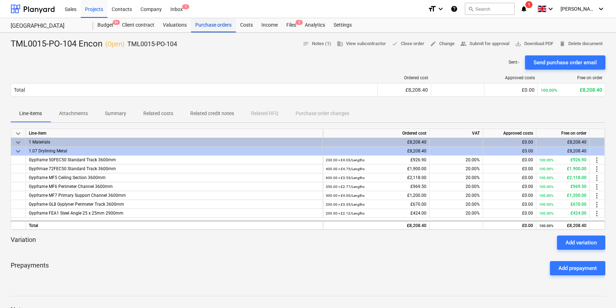
click at [205, 24] on div "Purchase orders" at bounding box center [213, 25] width 45 height 14
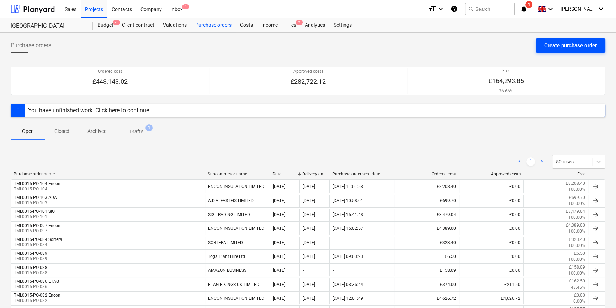
click at [493, 49] on div "Create purchase order" at bounding box center [570, 45] width 53 height 9
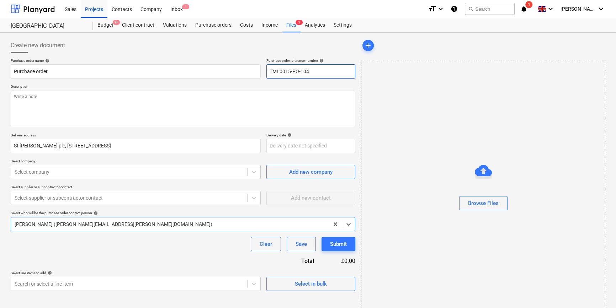
click at [316, 70] on input "TML0015-PO-104" at bounding box center [310, 71] width 89 height 14
drag, startPoint x: 309, startPoint y: 71, endPoint x: 270, endPoint y: 72, distance: 38.4
click at [270, 72] on input "TML0015-PO-105" at bounding box center [310, 71] width 89 height 14
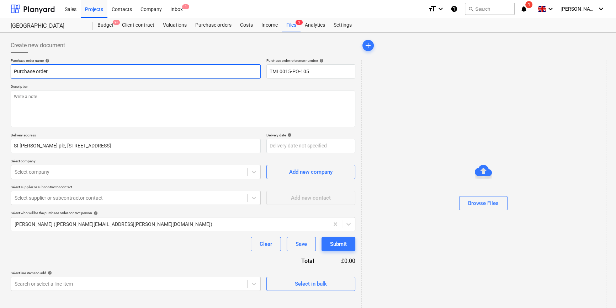
drag, startPoint x: 49, startPoint y: 70, endPoint x: 12, endPoint y: 72, distance: 36.4
click at [12, 72] on input "Purchase order" at bounding box center [136, 71] width 250 height 14
paste input "TML0015-PO-105"
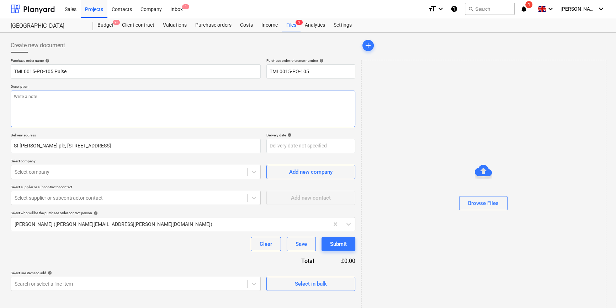
click at [31, 105] on textarea at bounding box center [183, 109] width 345 height 37
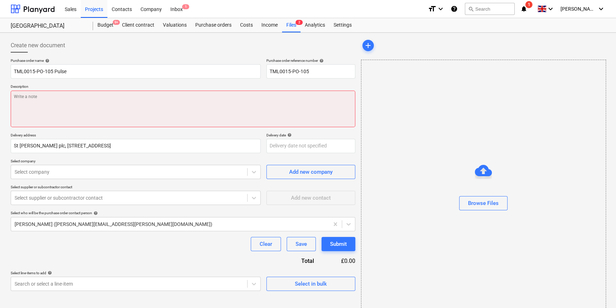
paste textarea "Site contact [PERSON_NAME] [PHONE_NUMBER]"
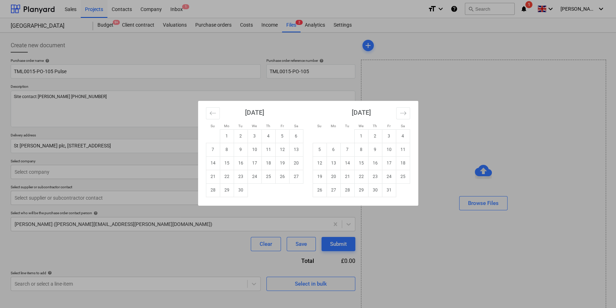
click at [281, 146] on body "Sales Projects Contacts Company Inbox 1 format_size keyboard_arrow_down help se…" at bounding box center [308, 154] width 616 height 308
click at [238, 177] on td "23" at bounding box center [241, 177] width 14 height 14
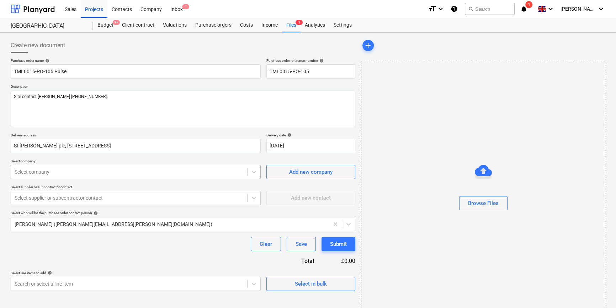
click at [187, 172] on div at bounding box center [129, 172] width 229 height 7
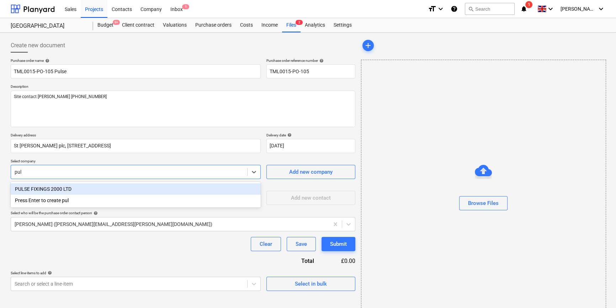
click at [44, 189] on div "PULSE FIXINGS 2000 LTD" at bounding box center [136, 189] width 250 height 11
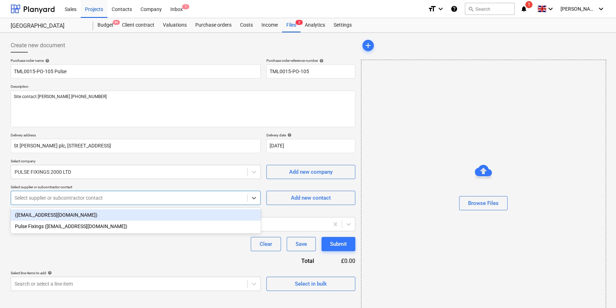
click at [56, 200] on div at bounding box center [129, 198] width 229 height 7
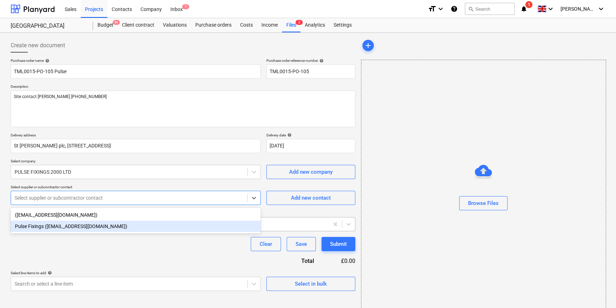
click at [52, 228] on div "Pulse Fixings ([EMAIL_ADDRESS][DOMAIN_NAME])" at bounding box center [136, 226] width 250 height 11
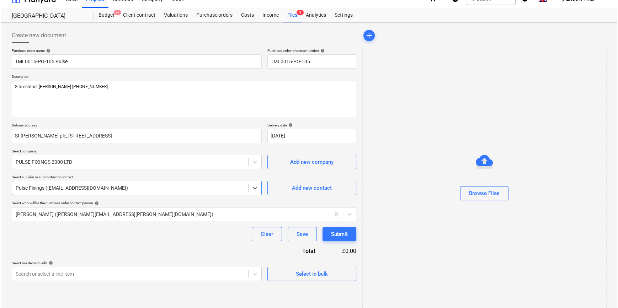
scroll to position [15, 0]
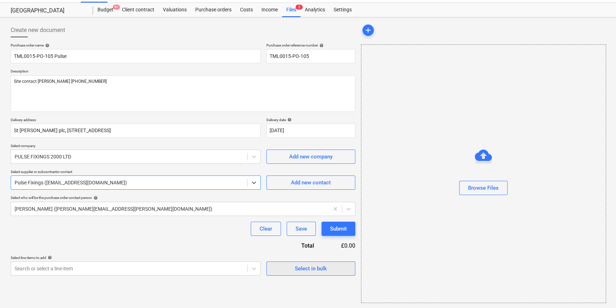
click at [316, 267] on div "Select in bulk" at bounding box center [311, 268] width 32 height 9
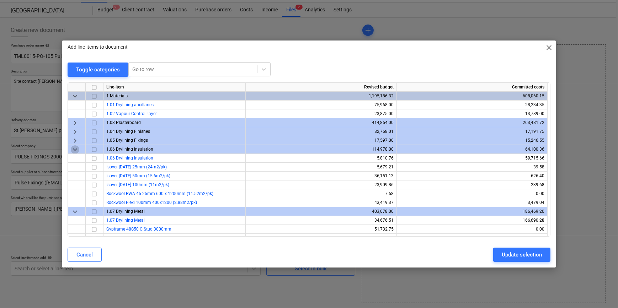
click at [73, 149] on span "keyboard_arrow_down" at bounding box center [75, 149] width 9 height 9
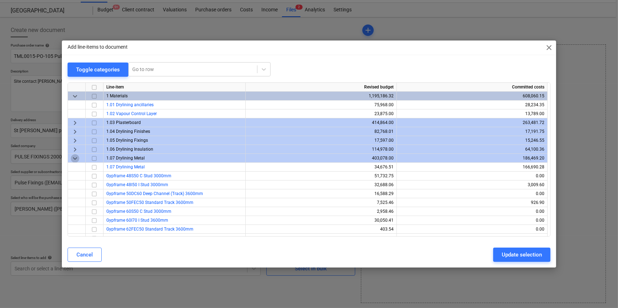
click at [74, 159] on span "keyboard_arrow_down" at bounding box center [75, 158] width 9 height 9
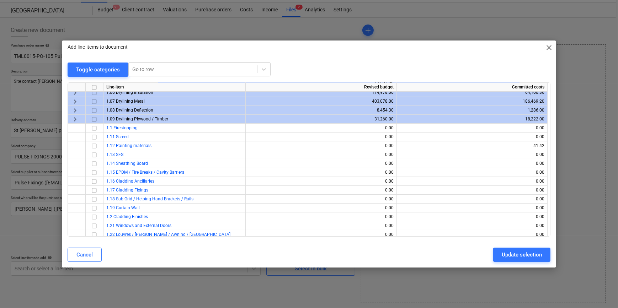
scroll to position [0, 0]
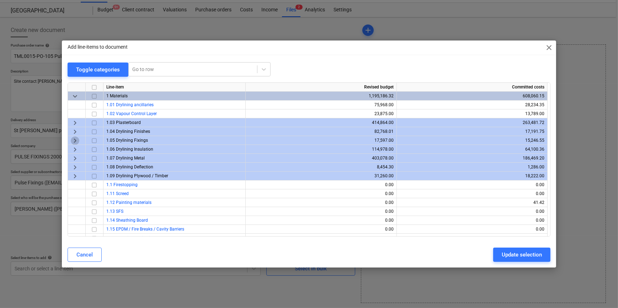
click at [73, 139] on span "keyboard_arrow_right" at bounding box center [75, 140] width 9 height 9
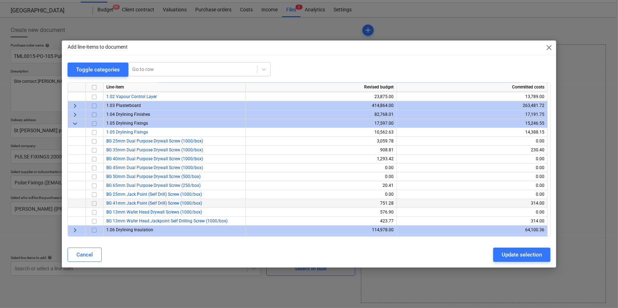
scroll to position [32, 0]
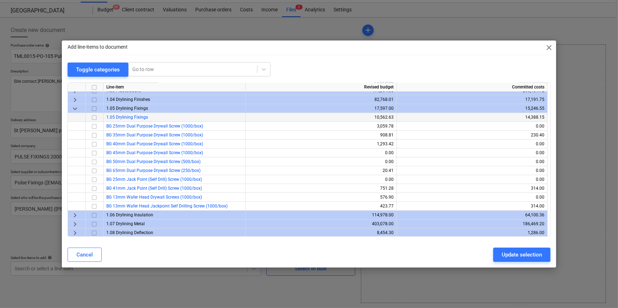
click at [91, 117] on input "checkbox" at bounding box center [94, 117] width 9 height 9
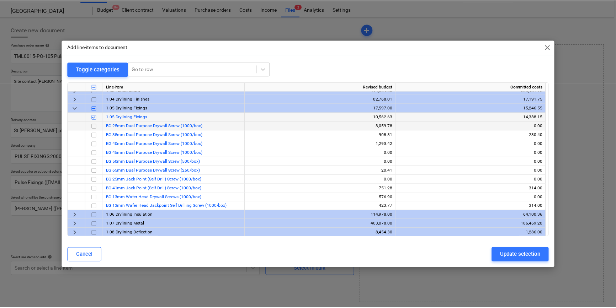
scroll to position [0, 0]
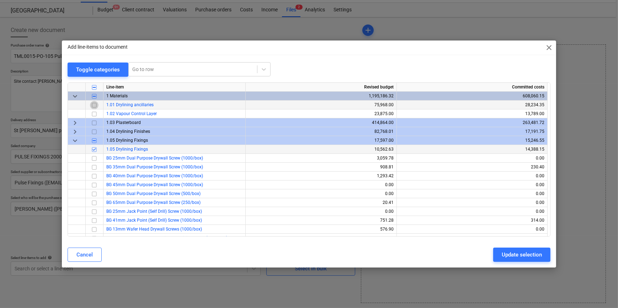
click at [94, 104] on input "checkbox" at bounding box center [94, 105] width 9 height 9
click at [75, 131] on span "keyboard_arrow_right" at bounding box center [75, 131] width 9 height 9
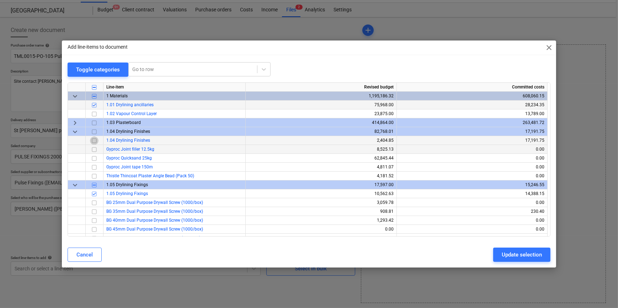
click at [94, 141] on input "checkbox" at bounding box center [94, 140] width 9 height 9
click at [493, 257] on div "Update selection" at bounding box center [522, 254] width 40 height 9
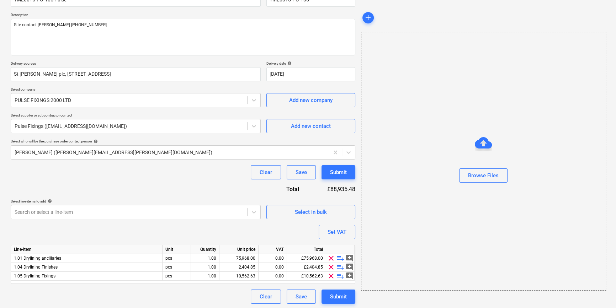
scroll to position [73, 0]
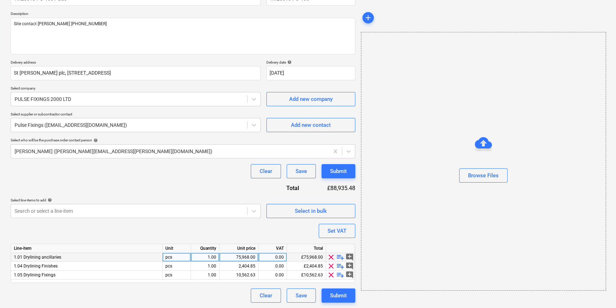
click at [338, 257] on span "playlist_add" at bounding box center [340, 257] width 9 height 9
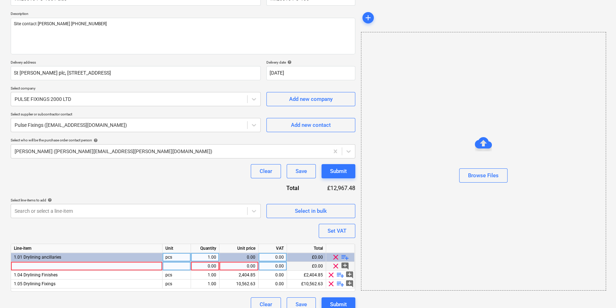
click at [25, 266] on div at bounding box center [87, 266] width 152 height 9
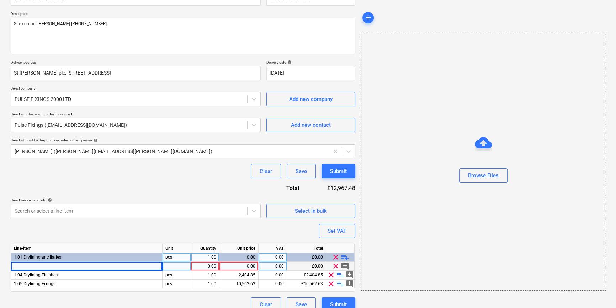
click at [25, 268] on div at bounding box center [87, 266] width 152 height 9
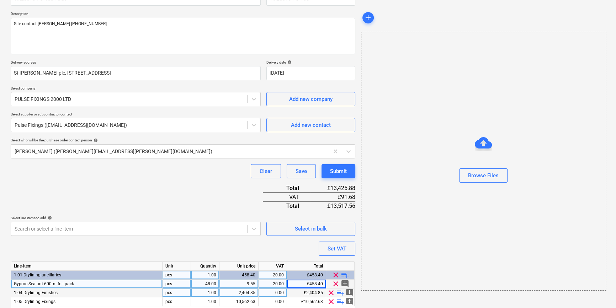
click at [339, 291] on span "playlist_add" at bounding box center [340, 293] width 9 height 9
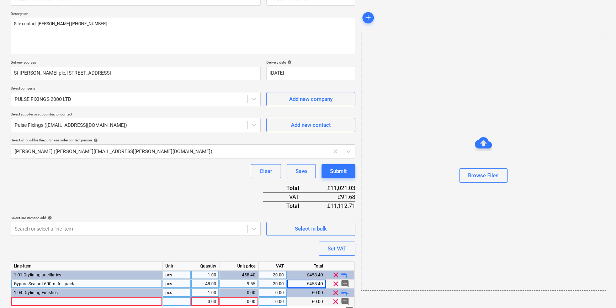
click at [20, 303] on div at bounding box center [87, 302] width 152 height 9
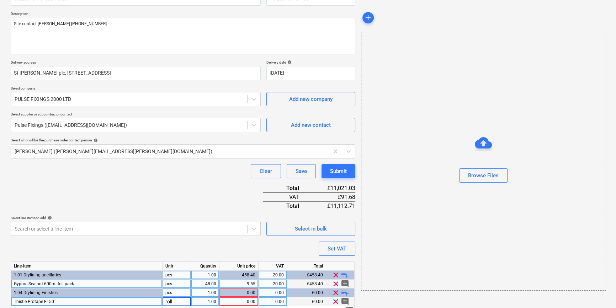
click at [173, 284] on div "pcs" at bounding box center [177, 284] width 28 height 9
click at [208, 301] on div "1.00" at bounding box center [205, 302] width 22 height 9
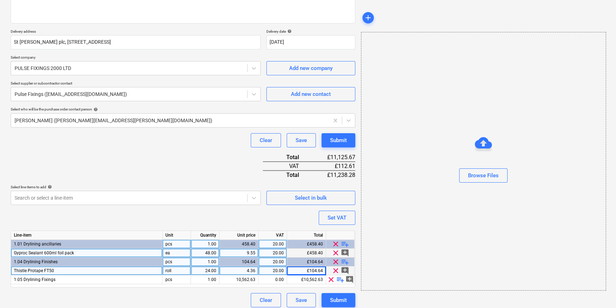
scroll to position [109, 0]
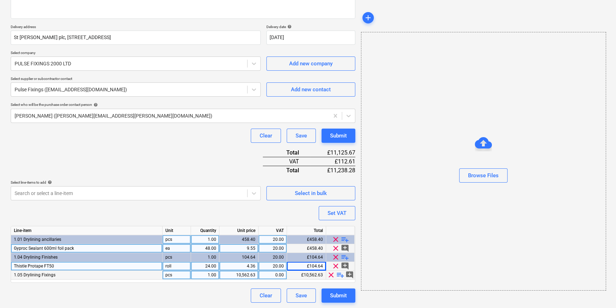
click at [337, 273] on span "playlist_add" at bounding box center [340, 275] width 9 height 9
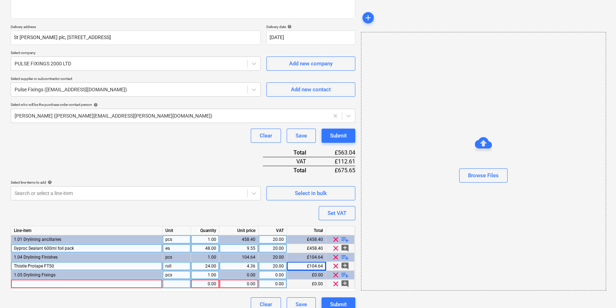
click at [21, 284] on div at bounding box center [87, 284] width 152 height 9
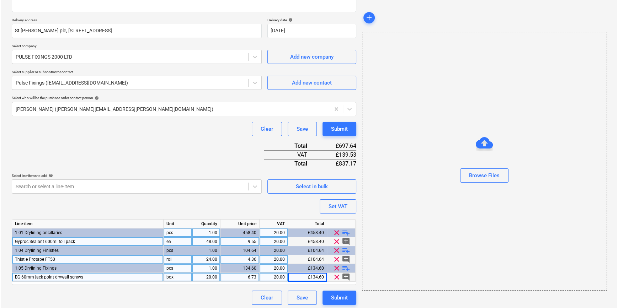
scroll to position [117, 0]
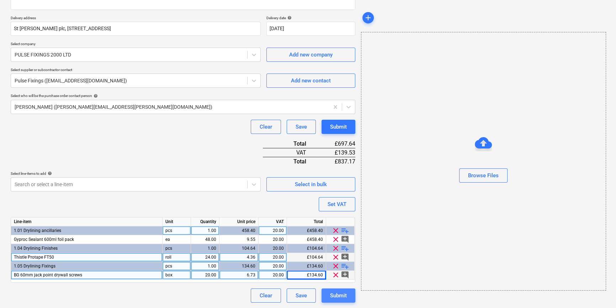
click at [341, 292] on div "Submit" at bounding box center [338, 295] width 17 height 9
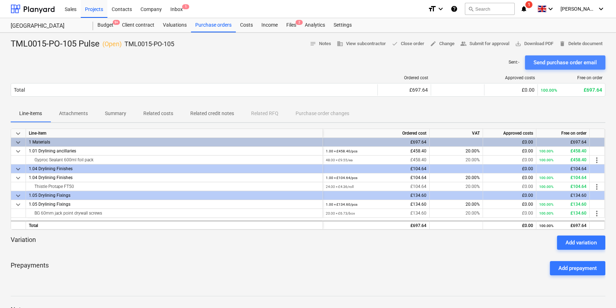
click at [493, 62] on div "Send purchase order email" at bounding box center [565, 62] width 63 height 9
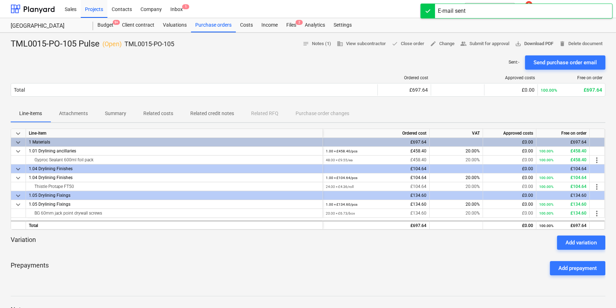
click at [493, 43] on span "save_alt Download PDF" at bounding box center [534, 44] width 38 height 8
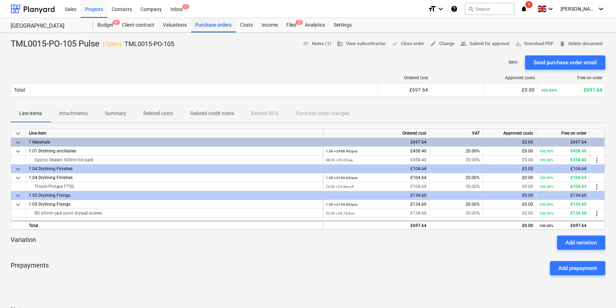
click at [226, 28] on div "Purchase orders" at bounding box center [213, 25] width 45 height 14
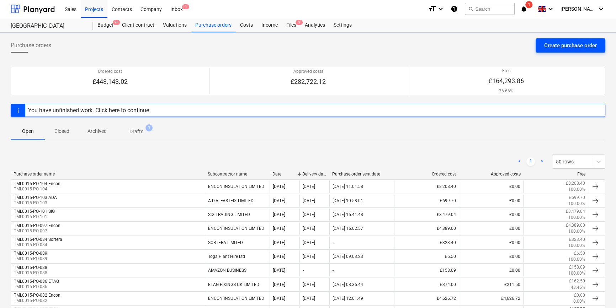
click at [493, 44] on div "Create purchase order" at bounding box center [570, 45] width 53 height 9
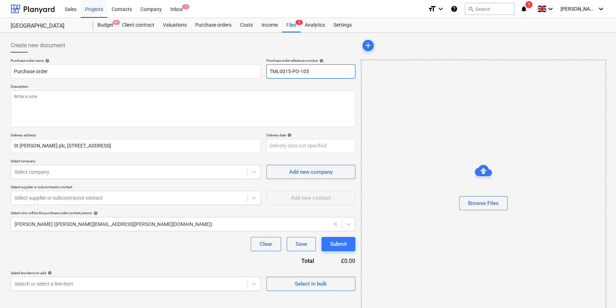
click at [316, 70] on input "TML0015-PO-105" at bounding box center [310, 71] width 89 height 14
drag, startPoint x: 317, startPoint y: 70, endPoint x: 268, endPoint y: 72, distance: 48.8
click at [268, 72] on input "TML0015-PO-106" at bounding box center [310, 71] width 89 height 14
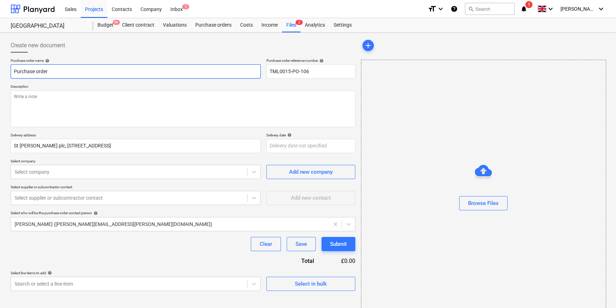
drag, startPoint x: 50, startPoint y: 70, endPoint x: 11, endPoint y: 71, distance: 39.2
click at [11, 71] on input "Purchase order" at bounding box center [136, 71] width 250 height 14
paste input "TML0015-PO-106"
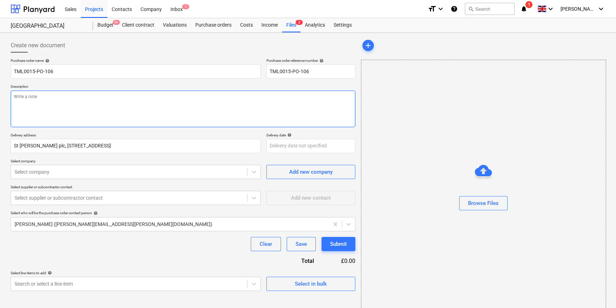
click at [34, 110] on textarea at bounding box center [183, 109] width 345 height 37
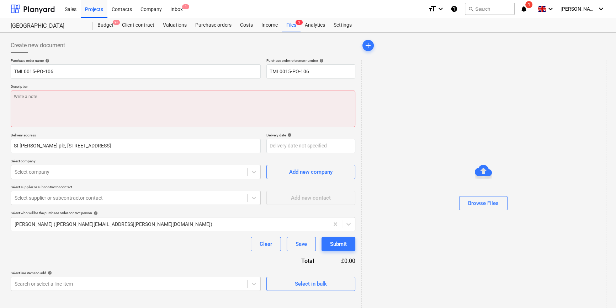
paste textarea "Site contact [PERSON_NAME] [PHONE_NUMBER]"
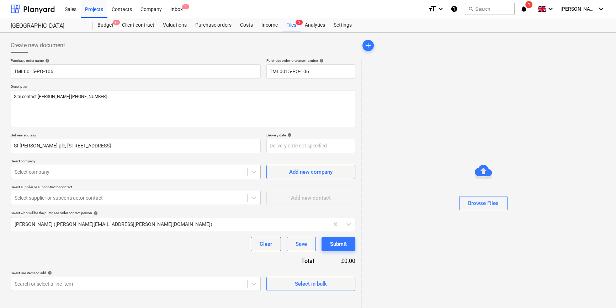
click at [56, 173] on div at bounding box center [129, 172] width 229 height 7
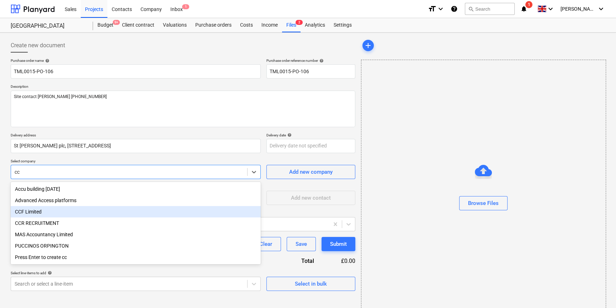
click at [37, 211] on div "CCF Limited" at bounding box center [136, 211] width 250 height 11
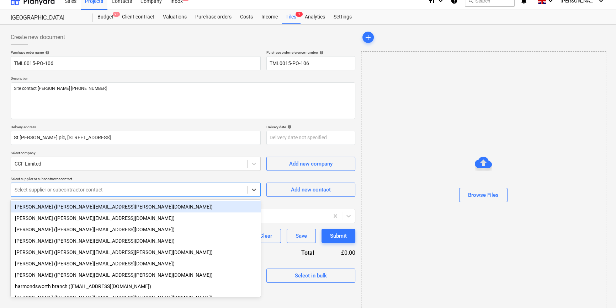
click at [38, 197] on div "Purchase order name help TML0015-PO-106 Purchase order reference number help TM…" at bounding box center [183, 166] width 345 height 233
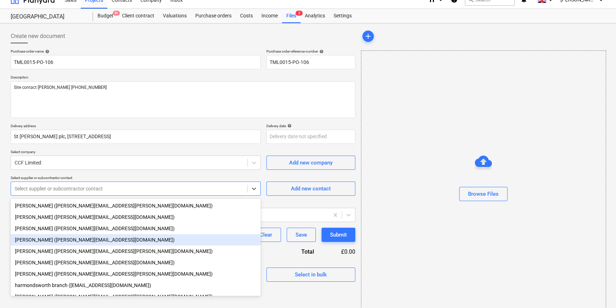
click at [40, 238] on div "[PERSON_NAME] ([PERSON_NAME][EMAIL_ADDRESS][DOMAIN_NAME])" at bounding box center [136, 239] width 250 height 11
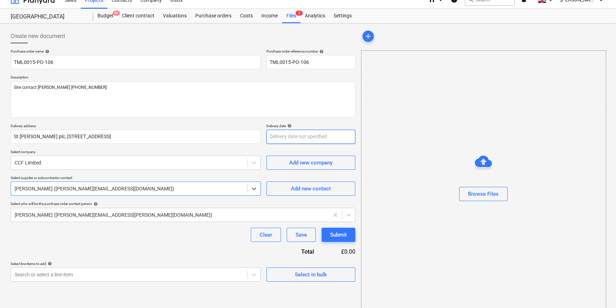
click at [288, 137] on body "Sales Projects Contacts Company Inbox 1 format_size keyboard_arrow_down help se…" at bounding box center [308, 145] width 616 height 308
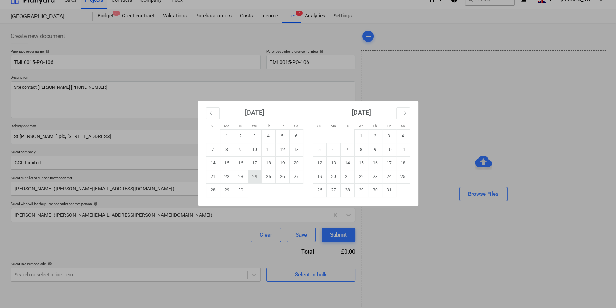
click at [254, 177] on td "24" at bounding box center [255, 177] width 14 height 14
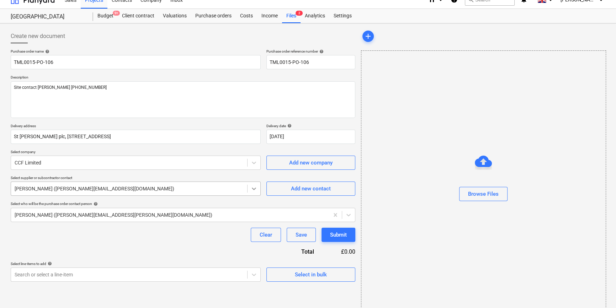
scroll to position [15, 0]
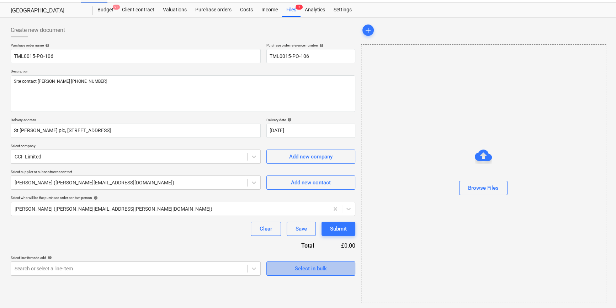
click at [324, 272] on div "Select in bulk" at bounding box center [311, 268] width 32 height 9
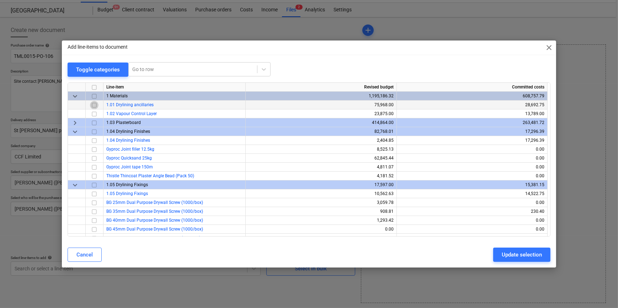
click at [95, 105] on input "checkbox" at bounding box center [94, 105] width 9 height 9
click at [493, 256] on div "Update selection" at bounding box center [522, 254] width 40 height 9
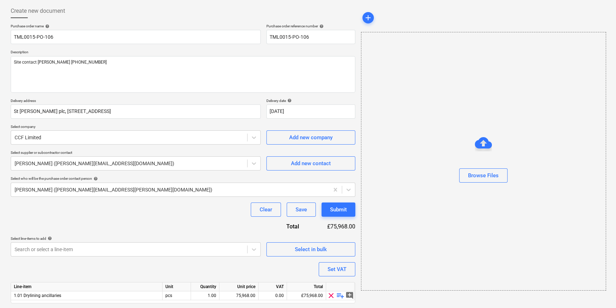
scroll to position [55, 0]
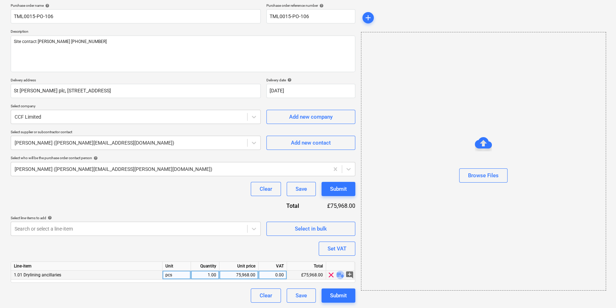
click at [339, 277] on span "playlist_add" at bounding box center [340, 275] width 9 height 9
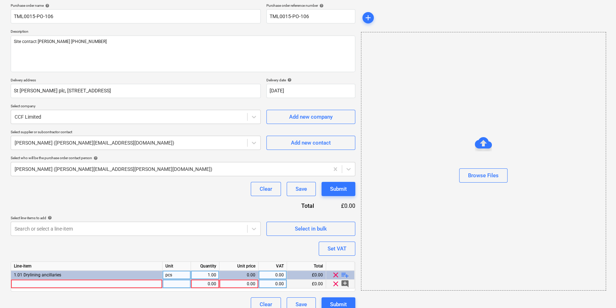
click at [21, 284] on div at bounding box center [87, 284] width 152 height 9
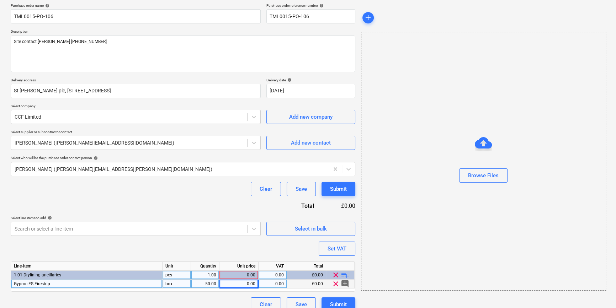
click at [236, 285] on div "0.00" at bounding box center [238, 284] width 33 height 9
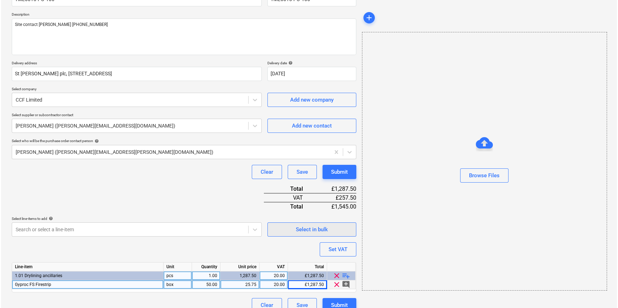
scroll to position [82, 0]
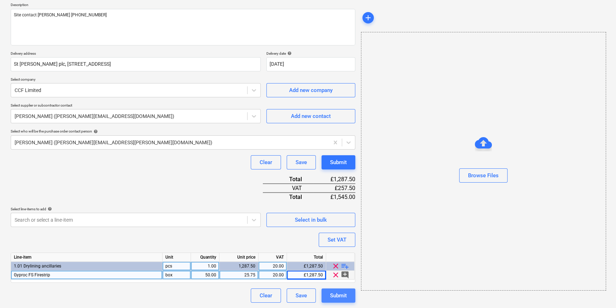
click at [331, 294] on div "Submit" at bounding box center [338, 295] width 17 height 9
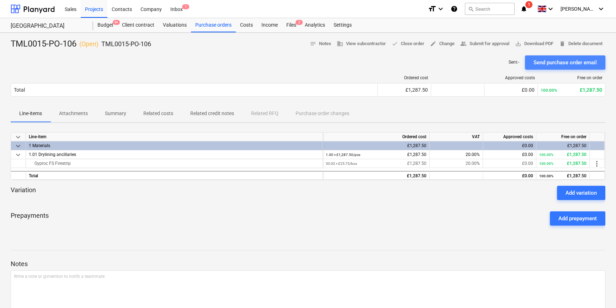
click at [493, 63] on div "Send purchase order email" at bounding box center [565, 62] width 63 height 9
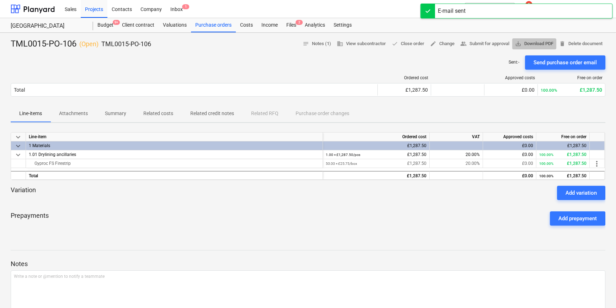
click at [493, 43] on span "save_alt Download PDF" at bounding box center [534, 44] width 38 height 8
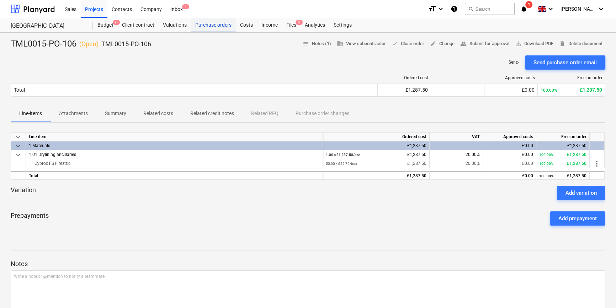
drag, startPoint x: 210, startPoint y: 27, endPoint x: 217, endPoint y: 28, distance: 6.6
click at [210, 27] on div "Purchase orders" at bounding box center [213, 25] width 45 height 14
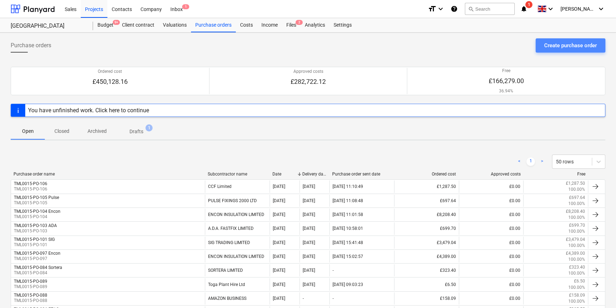
click at [493, 47] on div "Create purchase order" at bounding box center [570, 45] width 53 height 9
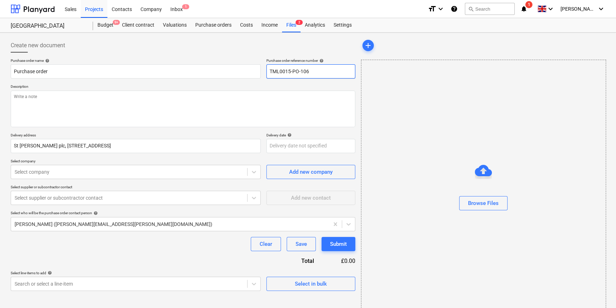
click at [322, 71] on input "TML0015-PO-106" at bounding box center [310, 71] width 89 height 14
drag, startPoint x: 320, startPoint y: 71, endPoint x: 273, endPoint y: 75, distance: 47.5
click at [269, 75] on input "TML0015-PO-107" at bounding box center [310, 71] width 89 height 14
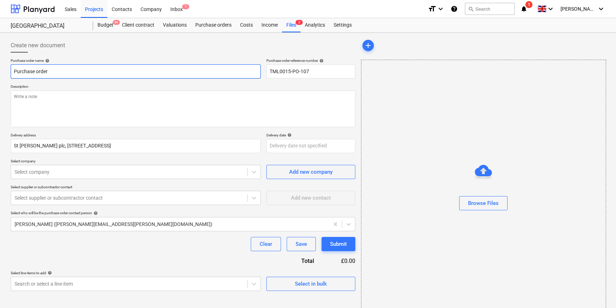
drag, startPoint x: 57, startPoint y: 69, endPoint x: 12, endPoint y: 70, distance: 45.2
click at [12, 70] on input "Purchase order" at bounding box center [136, 71] width 250 height 14
paste input "TML0015-PO-107"
click at [56, 73] on input "TML0015-PO-107 RBStar" at bounding box center [136, 71] width 250 height 14
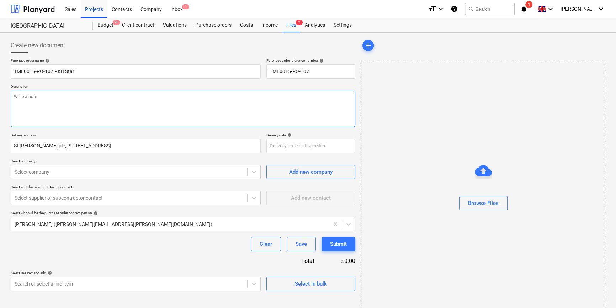
click at [106, 112] on textarea at bounding box center [183, 109] width 345 height 37
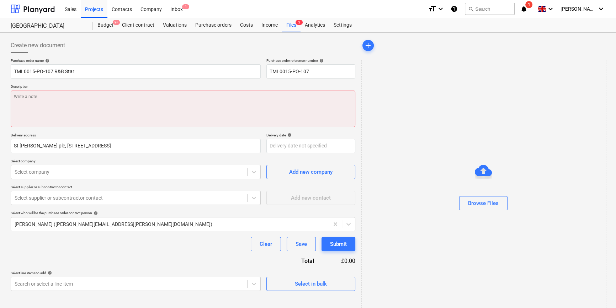
paste textarea "Site contact [PERSON_NAME] [PHONE_NUMBER]"
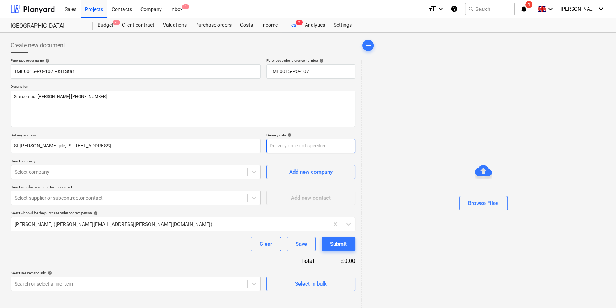
click at [293, 148] on body "Sales Projects Contacts Company Inbox 1 format_size keyboard_arrow_down help se…" at bounding box center [308, 154] width 616 height 308
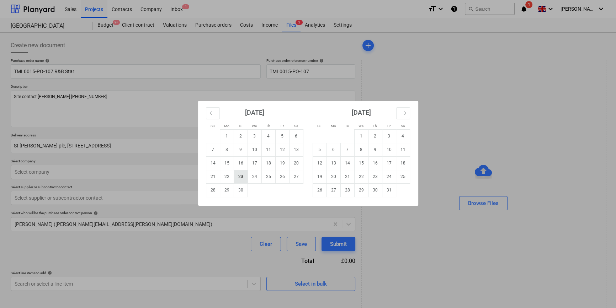
click at [238, 177] on td "23" at bounding box center [241, 177] width 14 height 14
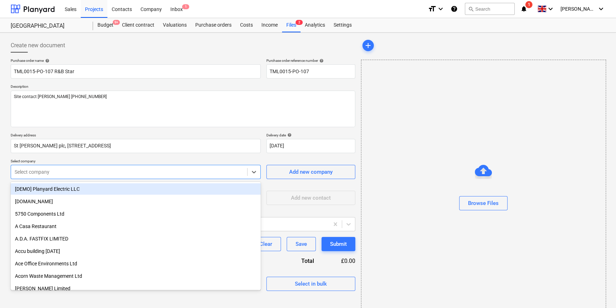
click at [78, 174] on div at bounding box center [129, 172] width 229 height 7
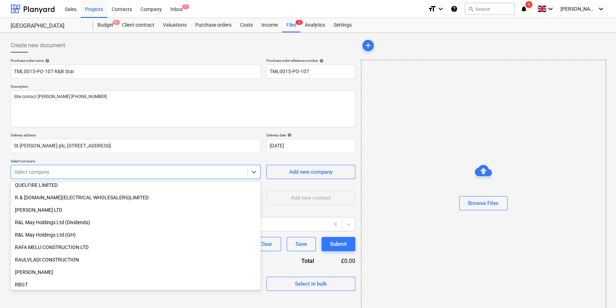
scroll to position [4666, 0]
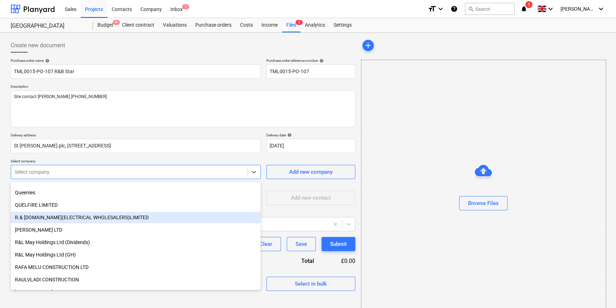
click at [116, 218] on div "R.& [DOMAIN_NAME](ELECTRICAL WHOLESALERS)LIMITED" at bounding box center [136, 217] width 250 height 11
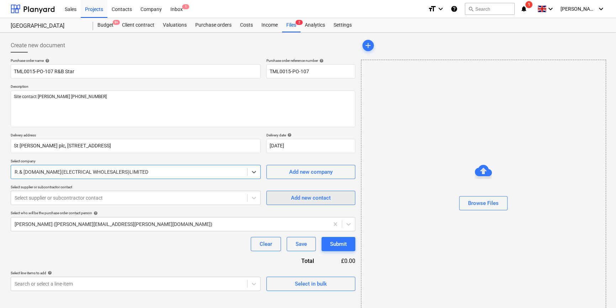
click at [302, 197] on div "Add new contact" at bounding box center [311, 198] width 40 height 9
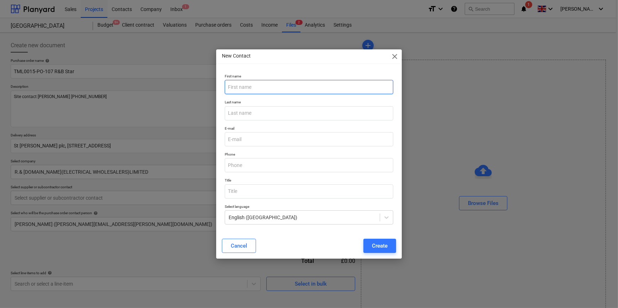
click at [233, 86] on input "text" at bounding box center [309, 87] width 168 height 14
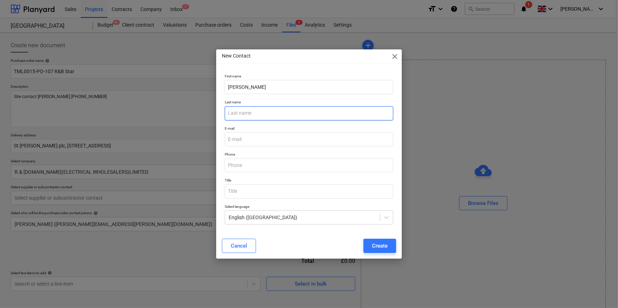
click at [237, 114] on input "text" at bounding box center [309, 113] width 168 height 14
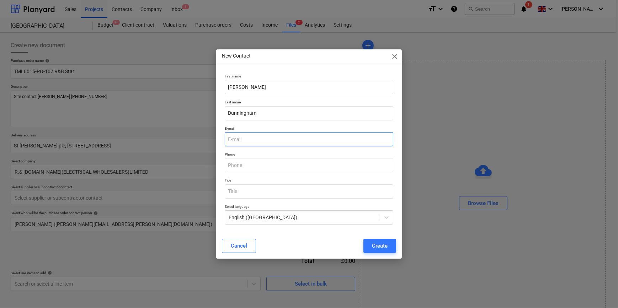
click at [240, 135] on input "email" at bounding box center [309, 139] width 168 height 14
paste input "[PERSON_NAME] <[PERSON_NAME][EMAIL_ADDRESS][PERSON_NAME][DOMAIN_NAME]>"
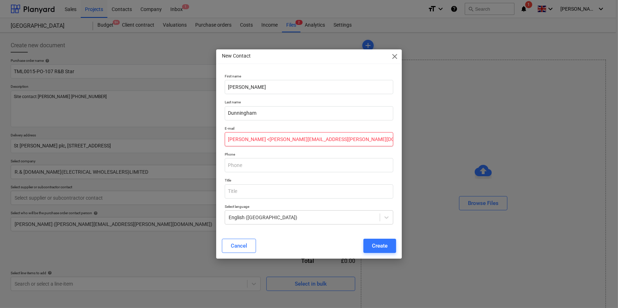
click at [272, 139] on input "[PERSON_NAME] <[PERSON_NAME][EMAIL_ADDRESS][PERSON_NAME][DOMAIN_NAME]>" at bounding box center [309, 139] width 168 height 14
click at [307, 136] on input "[PERSON_NAME][EMAIL_ADDRESS][PERSON_NAME][DOMAIN_NAME]>" at bounding box center [309, 139] width 168 height 14
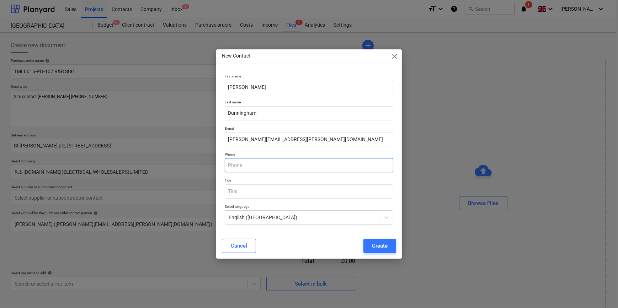
click at [249, 167] on input "text" at bounding box center [309, 165] width 168 height 14
paste input "07795066531"
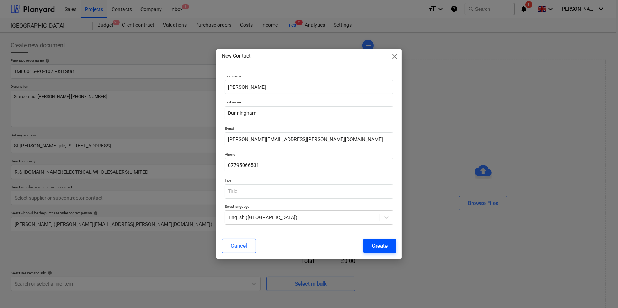
click at [375, 248] on div "Create" at bounding box center [380, 246] width 16 height 9
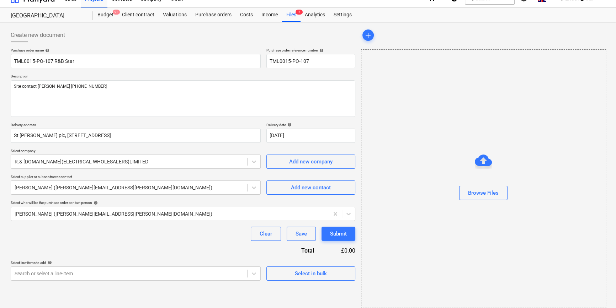
scroll to position [15, 0]
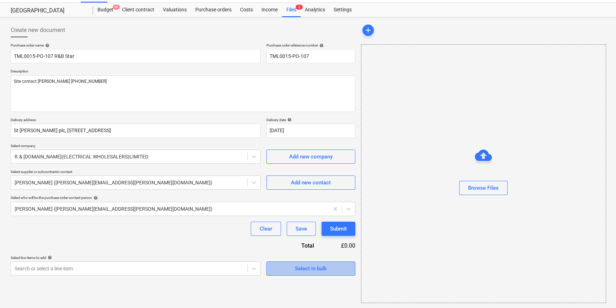
click at [316, 272] on div "Select in bulk" at bounding box center [311, 268] width 32 height 9
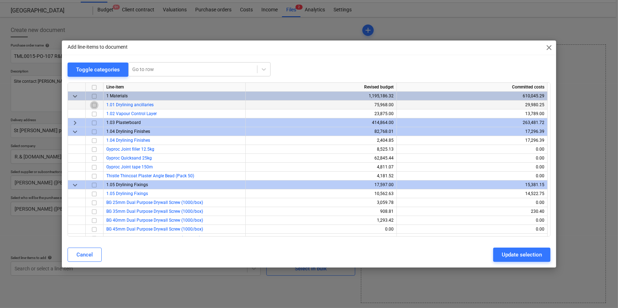
click at [94, 105] on input "checkbox" at bounding box center [94, 105] width 9 height 9
click at [493, 257] on div "Update selection" at bounding box center [522, 254] width 40 height 9
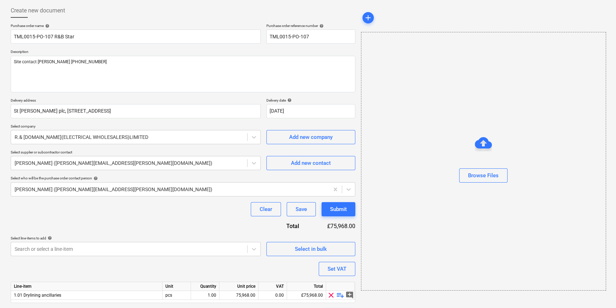
scroll to position [55, 0]
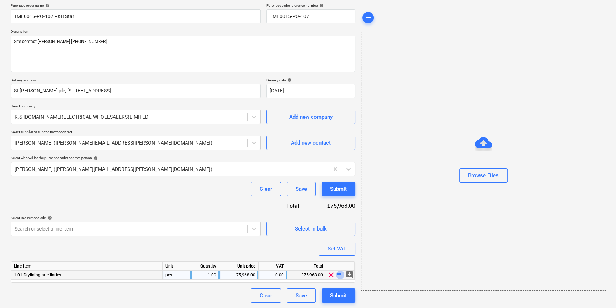
click at [339, 274] on span "playlist_add" at bounding box center [340, 275] width 9 height 9
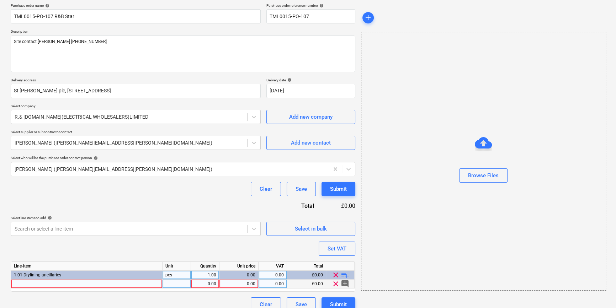
click at [53, 283] on div at bounding box center [87, 284] width 152 height 9
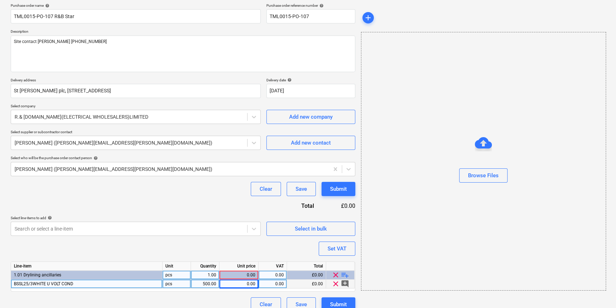
click at [241, 283] on div "0.00" at bounding box center [238, 284] width 33 height 9
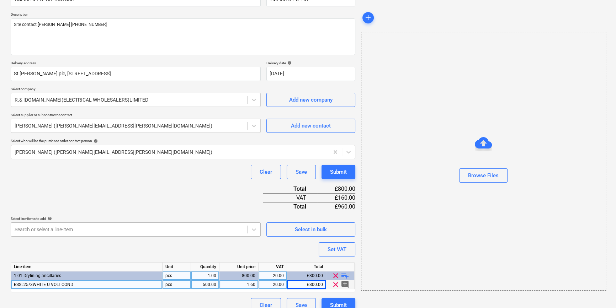
scroll to position [82, 0]
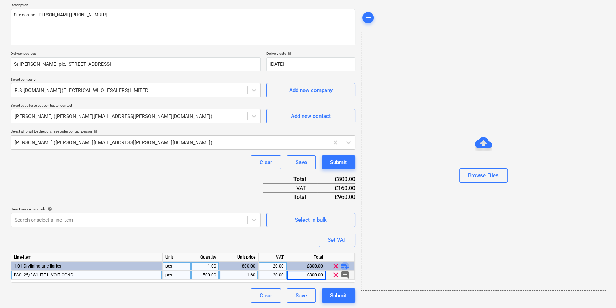
click at [344, 264] on span "playlist_add" at bounding box center [345, 266] width 9 height 9
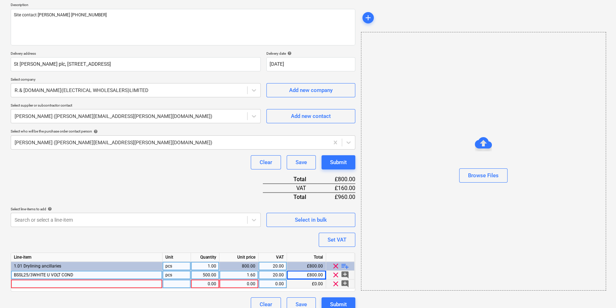
click at [23, 285] on div at bounding box center [87, 284] width 152 height 9
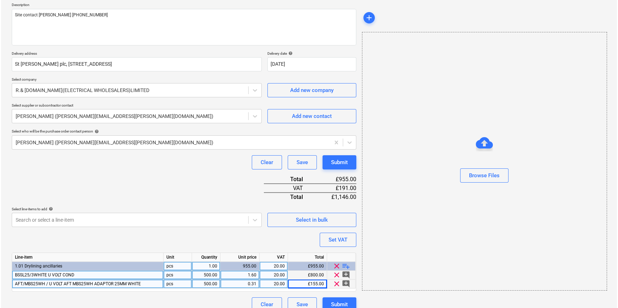
scroll to position [91, 0]
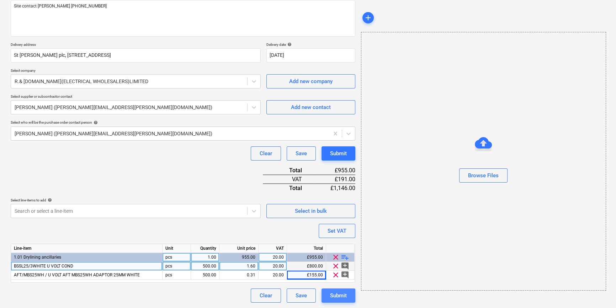
click at [340, 294] on div "Submit" at bounding box center [338, 295] width 17 height 9
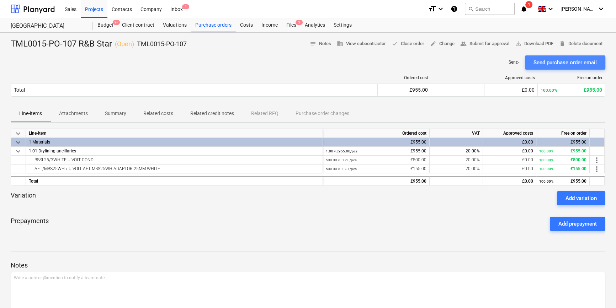
click at [493, 63] on div "Send purchase order email" at bounding box center [565, 62] width 63 height 9
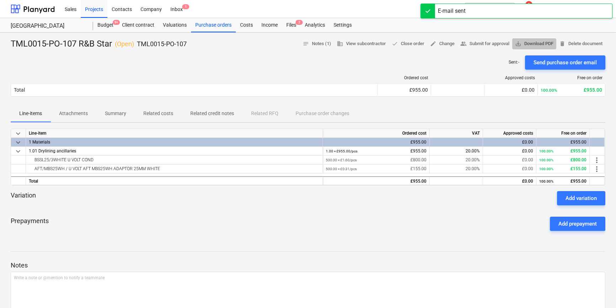
click at [493, 43] on span "save_alt Download PDF" at bounding box center [534, 44] width 38 height 8
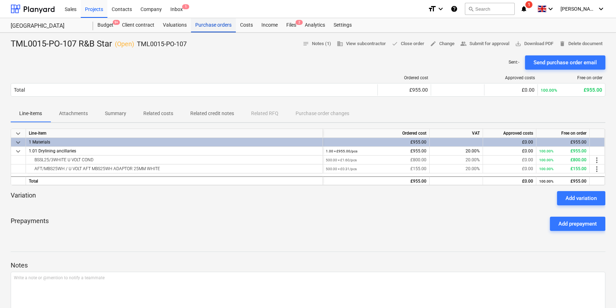
click at [221, 26] on div "Purchase orders" at bounding box center [213, 25] width 45 height 14
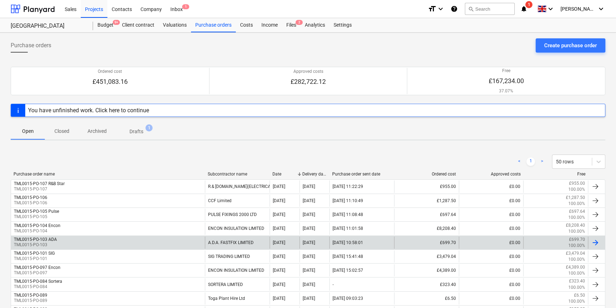
click at [493, 242] on div at bounding box center [595, 243] width 9 height 9
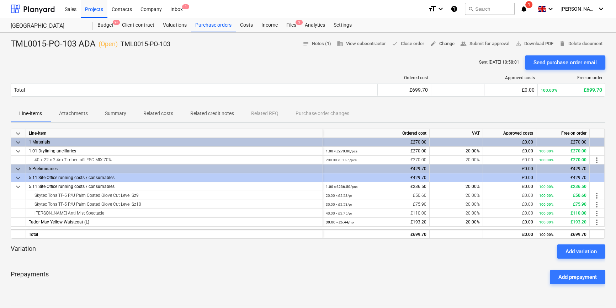
click at [439, 43] on span "edit Change" at bounding box center [442, 44] width 25 height 8
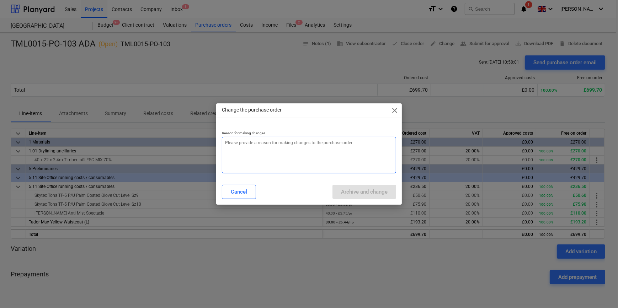
click at [235, 148] on textarea at bounding box center [309, 155] width 174 height 37
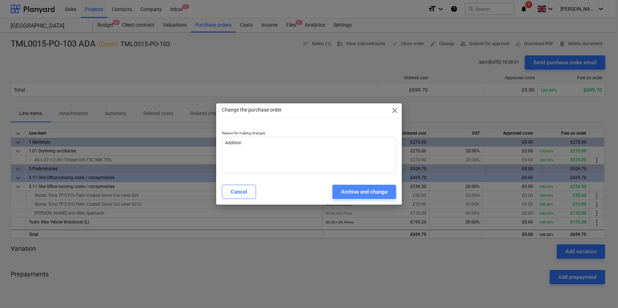
click at [355, 191] on div "Archive and change" at bounding box center [364, 191] width 47 height 9
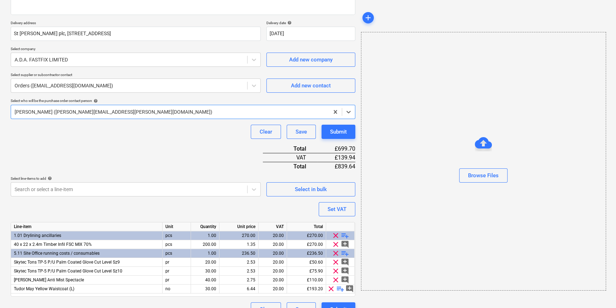
scroll to position [126, 0]
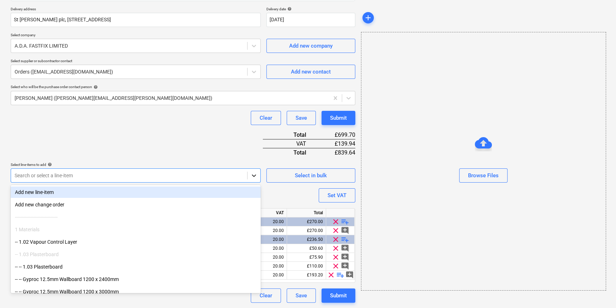
click at [252, 176] on icon at bounding box center [253, 175] width 7 height 7
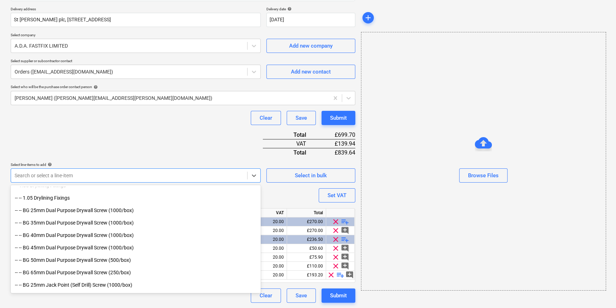
scroll to position [356, 0]
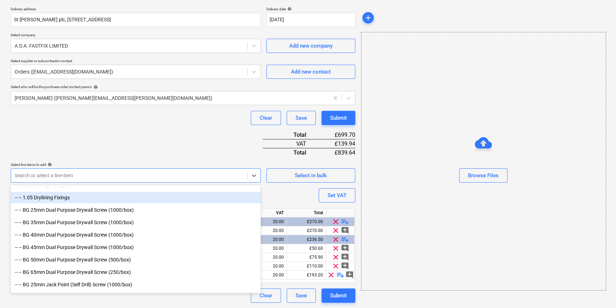
click at [58, 196] on div "-- -- 1.05 Drylining Fixings" at bounding box center [136, 197] width 250 height 11
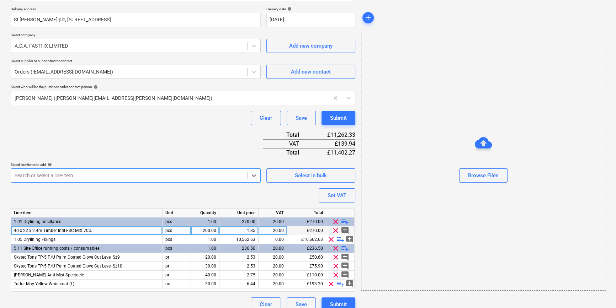
scroll to position [135, 0]
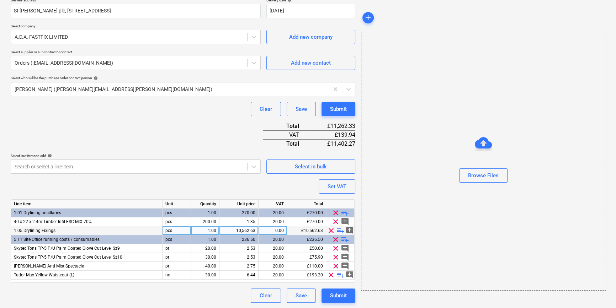
click at [339, 230] on span "playlist_add" at bounding box center [340, 231] width 9 height 9
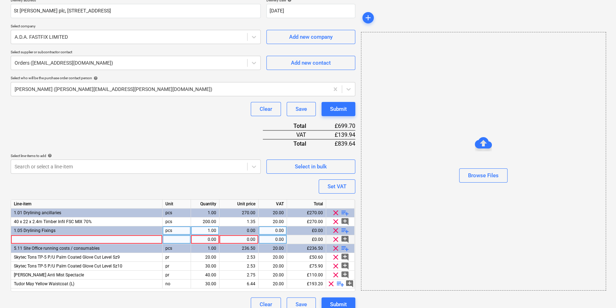
click at [16, 238] on div at bounding box center [87, 240] width 152 height 9
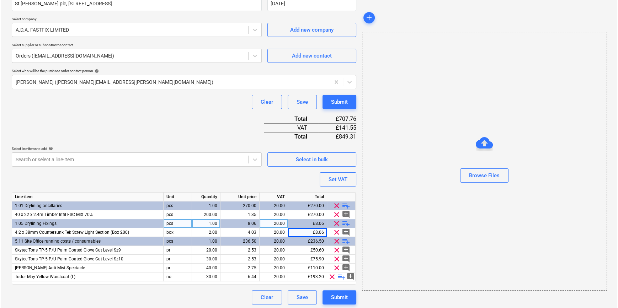
scroll to position [144, 0]
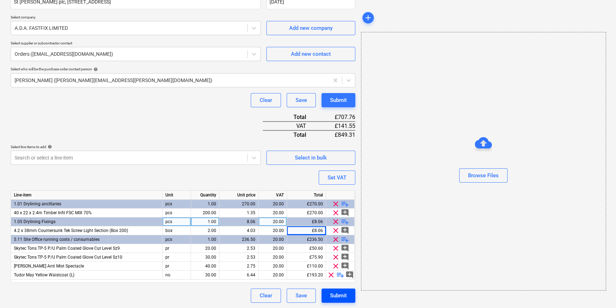
click at [334, 299] on div "Submit" at bounding box center [338, 295] width 17 height 9
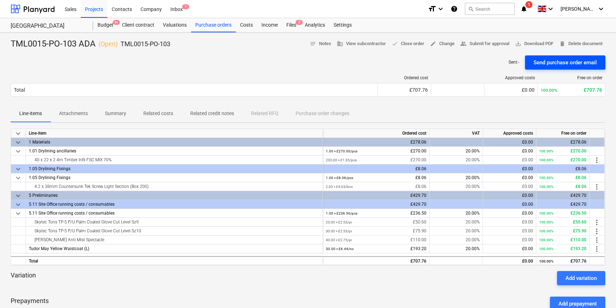
click at [493, 61] on div "Send purchase order email" at bounding box center [565, 62] width 63 height 9
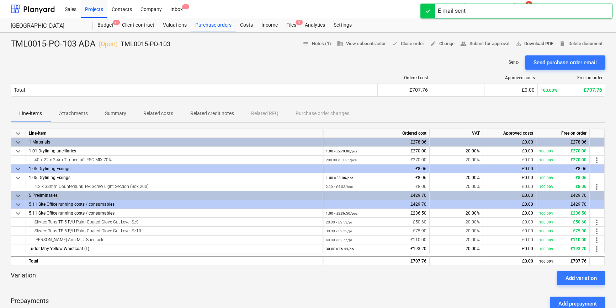
click at [493, 44] on span "save_alt Download PDF" at bounding box center [534, 44] width 38 height 8
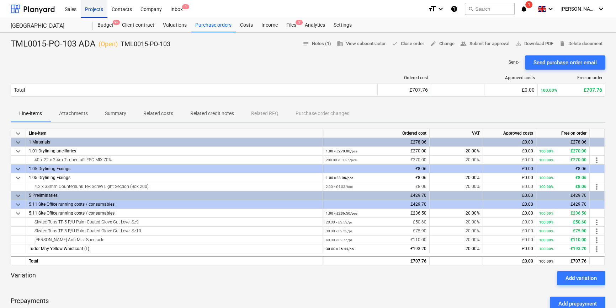
click at [96, 10] on div "Projects" at bounding box center [94, 9] width 27 height 18
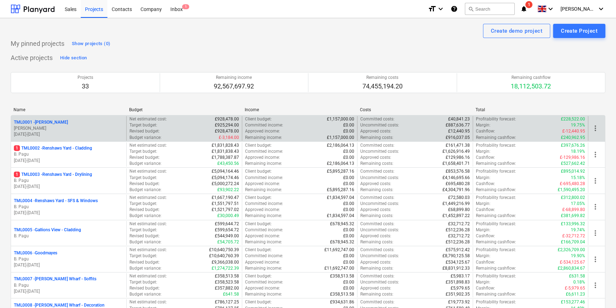
click at [56, 128] on p "[PERSON_NAME]" at bounding box center [69, 129] width 110 height 6
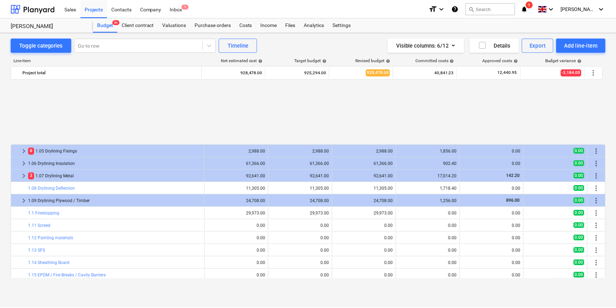
scroll to position [312, 0]
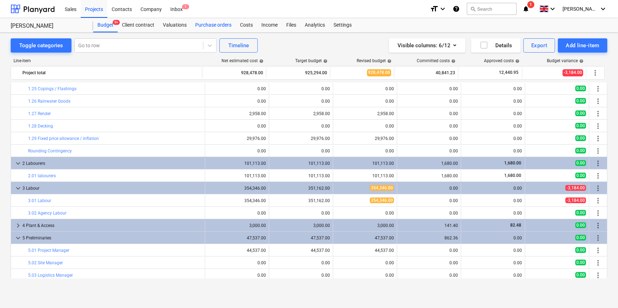
click at [213, 26] on div "Purchase orders" at bounding box center [213, 25] width 45 height 14
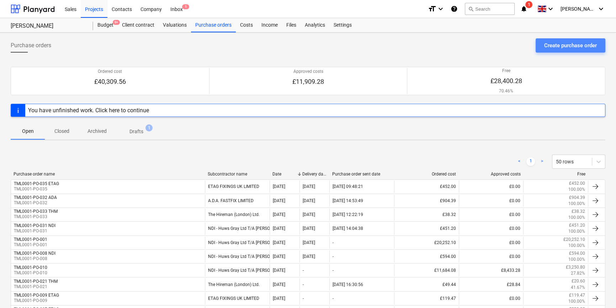
click at [493, 46] on div "Create purchase order" at bounding box center [570, 45] width 53 height 9
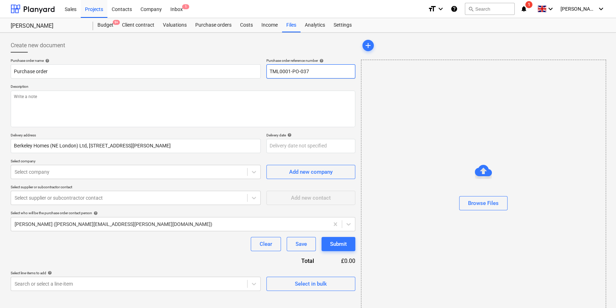
drag, startPoint x: 310, startPoint y: 71, endPoint x: 285, endPoint y: 69, distance: 25.7
click at [270, 73] on input "TML0001-PO-037" at bounding box center [310, 71] width 89 height 14
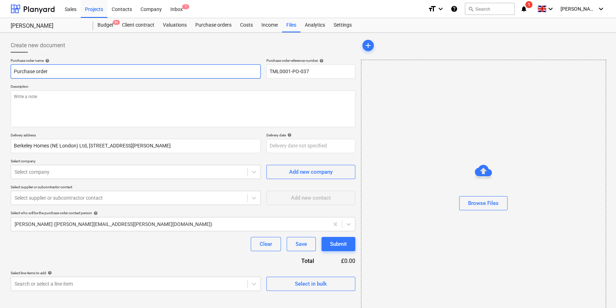
drag, startPoint x: 50, startPoint y: 72, endPoint x: 11, endPoint y: 70, distance: 39.2
click at [12, 71] on input "Purchase order" at bounding box center [136, 71] width 250 height 14
paste input "TML0001-PO-037"
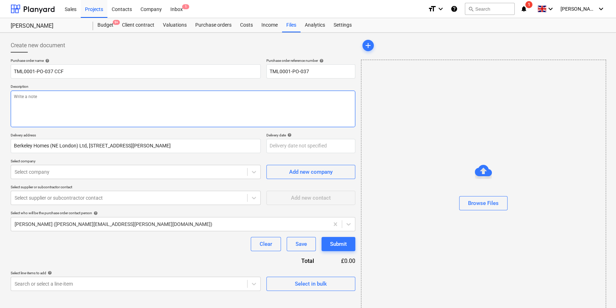
click at [42, 104] on textarea at bounding box center [183, 109] width 345 height 37
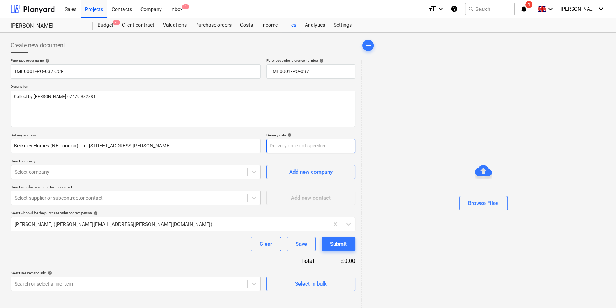
click at [281, 148] on body "Sales Projects Contacts Company Inbox 1 format_size keyboard_arrow_down help se…" at bounding box center [308, 154] width 616 height 308
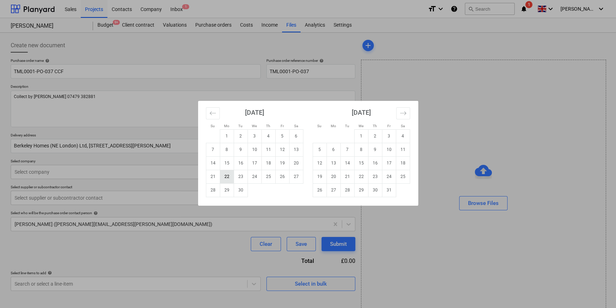
click at [227, 178] on td "22" at bounding box center [227, 177] width 14 height 14
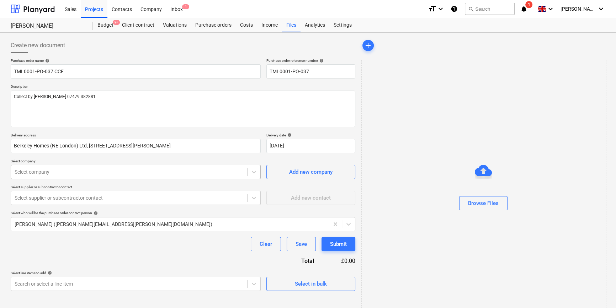
click at [107, 173] on div at bounding box center [129, 172] width 229 height 7
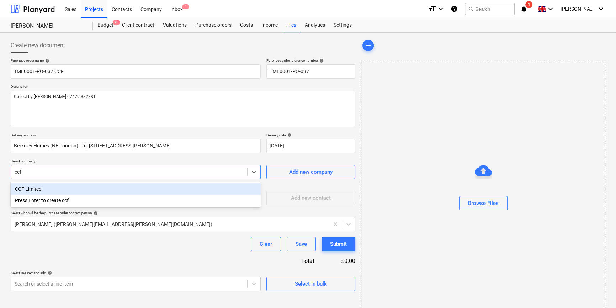
click at [37, 187] on div "CCF Limited" at bounding box center [136, 189] width 250 height 11
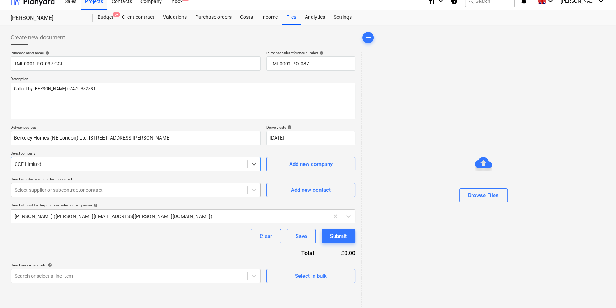
click at [37, 199] on div "Purchase order name help TML0001-PO-037 CCF Purchase order reference number hel…" at bounding box center [183, 167] width 345 height 233
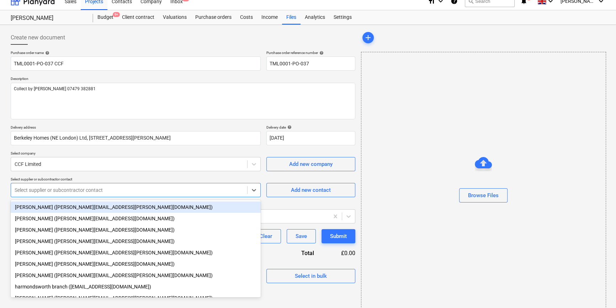
scroll to position [9, 0]
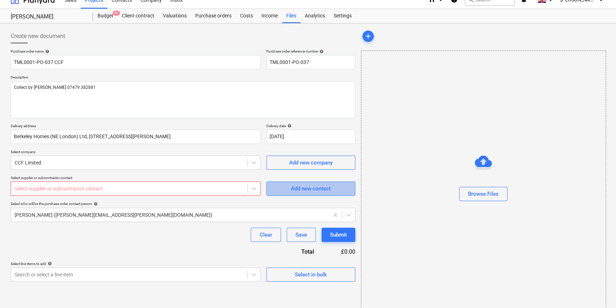
click at [279, 190] on span "Add new contact" at bounding box center [310, 188] width 71 height 9
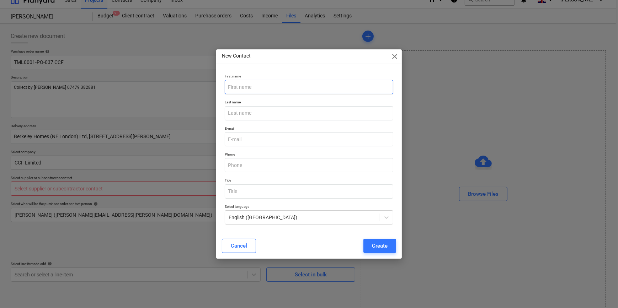
click at [239, 88] on input "text" at bounding box center [309, 87] width 168 height 14
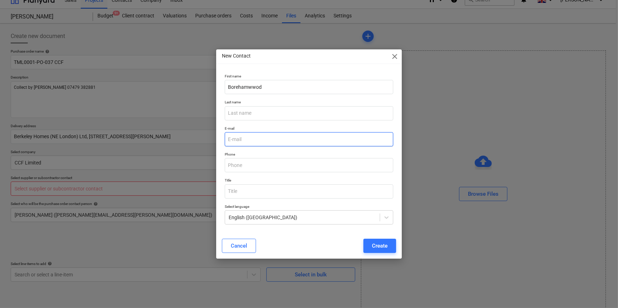
click at [238, 140] on input "email" at bounding box center [309, 139] width 168 height 14
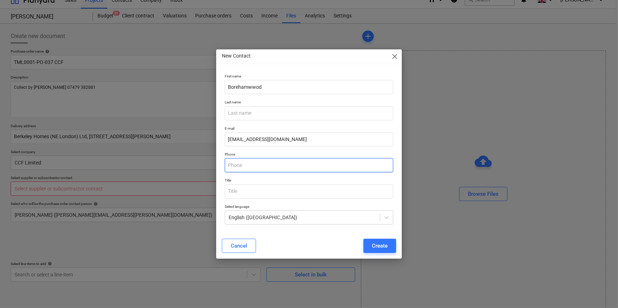
click at [242, 167] on input "text" at bounding box center [309, 165] width 168 height 14
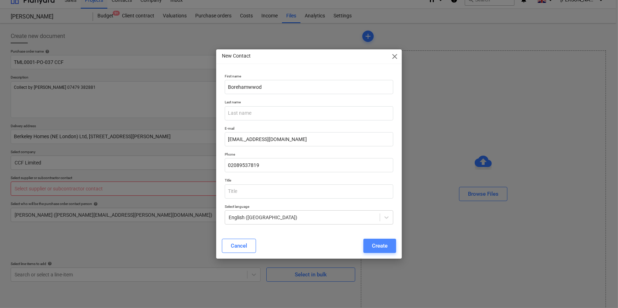
click at [381, 245] on div "Create" at bounding box center [380, 246] width 16 height 9
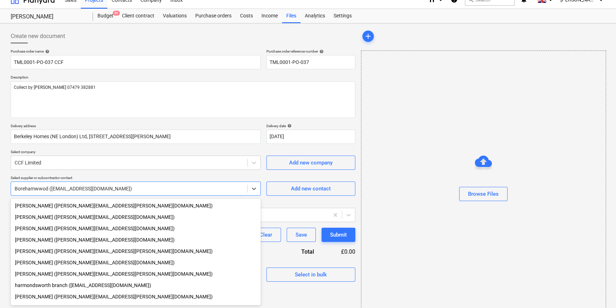
click at [133, 188] on div at bounding box center [129, 188] width 229 height 7
click at [134, 189] on div at bounding box center [129, 188] width 229 height 7
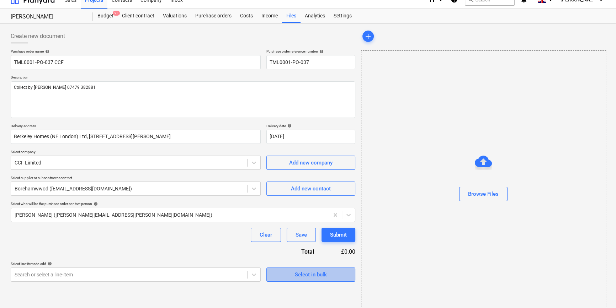
click at [300, 273] on div "Select in bulk" at bounding box center [311, 274] width 32 height 9
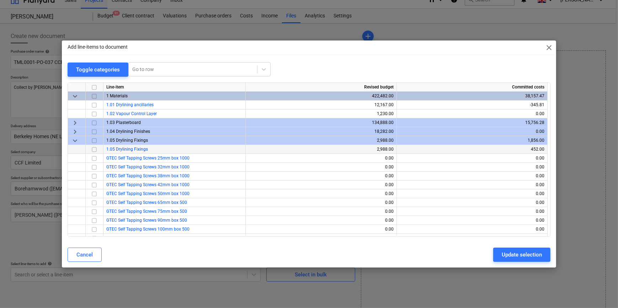
click at [94, 150] on input "checkbox" at bounding box center [94, 149] width 9 height 9
click at [493, 256] on div "Update selection" at bounding box center [522, 254] width 40 height 9
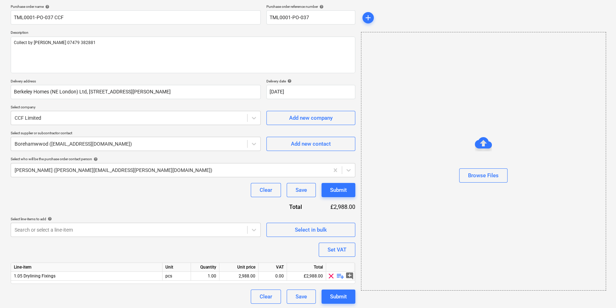
scroll to position [55, 0]
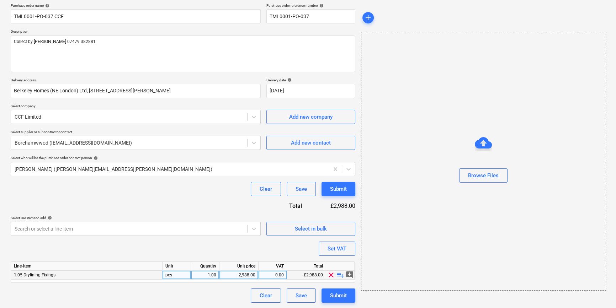
click at [337, 276] on span "playlist_add" at bounding box center [340, 275] width 9 height 9
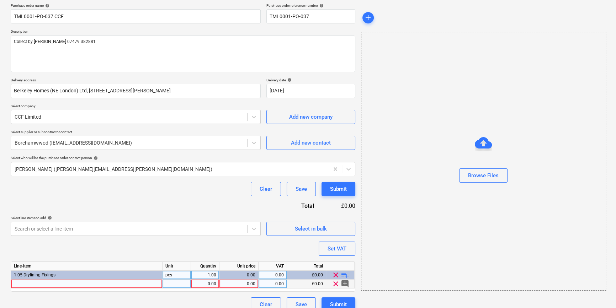
click at [22, 284] on div at bounding box center [87, 284] width 152 height 9
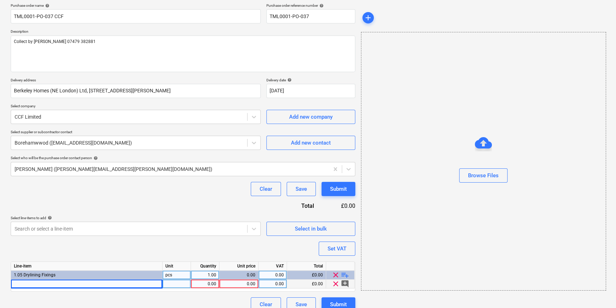
click at [35, 284] on div at bounding box center [87, 284] width 152 height 9
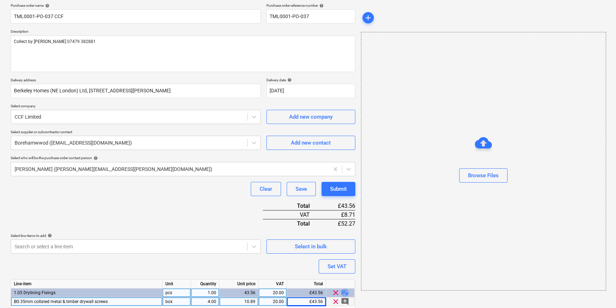
click at [343, 292] on span "playlist_add" at bounding box center [345, 293] width 9 height 9
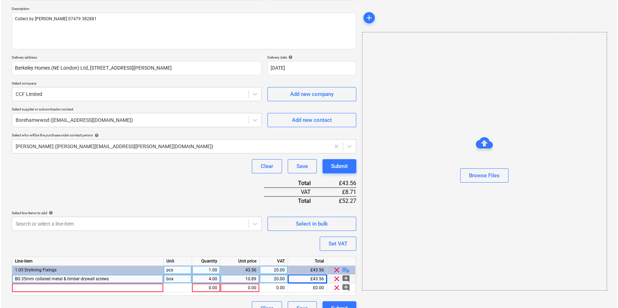
scroll to position [88, 0]
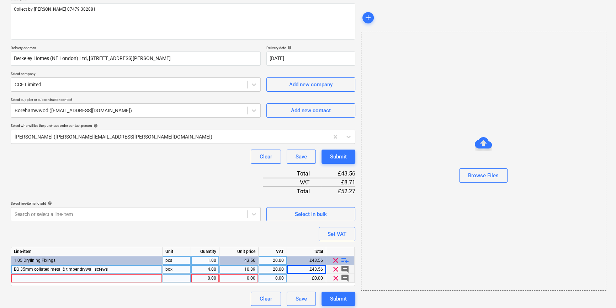
click at [20, 280] on div at bounding box center [87, 278] width 152 height 9
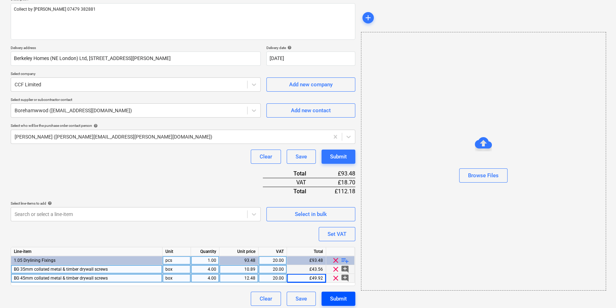
click at [344, 300] on div "Submit" at bounding box center [338, 299] width 17 height 9
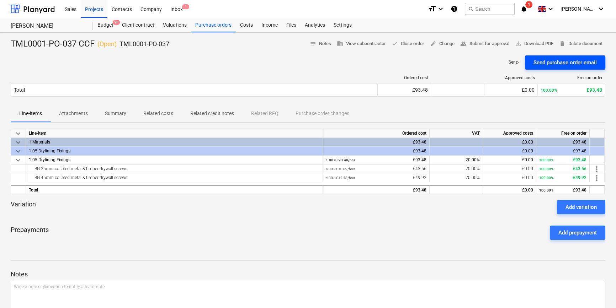
click at [493, 63] on div "Send purchase order email" at bounding box center [565, 62] width 63 height 9
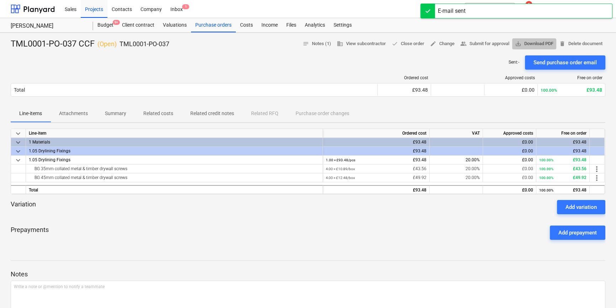
click at [493, 44] on span "save_alt Download PDF" at bounding box center [534, 44] width 38 height 8
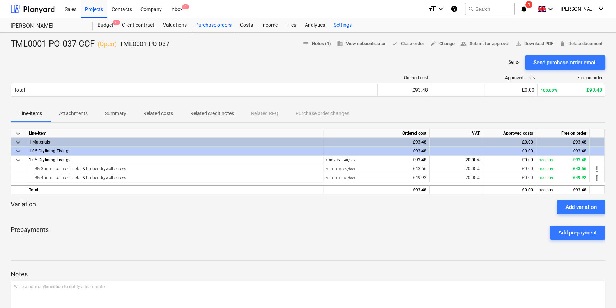
click at [338, 25] on div "Settings" at bounding box center [342, 25] width 27 height 14
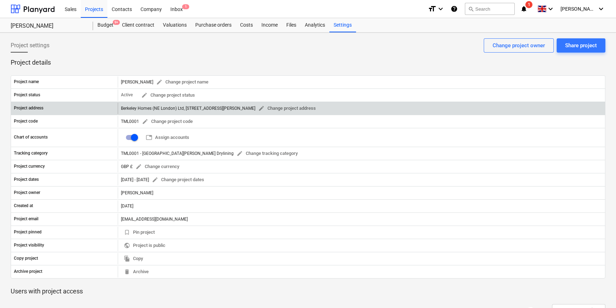
drag, startPoint x: 304, startPoint y: 106, endPoint x: 291, endPoint y: 107, distance: 12.8
click at [287, 107] on div "Berkeley Homes (NE London) Ltd, [STREET_ADDRESS][PERSON_NAME] edit Change proje…" at bounding box center [220, 108] width 198 height 11
drag, startPoint x: 302, startPoint y: 107, endPoint x: 285, endPoint y: 108, distance: 17.5
click at [285, 108] on div "Berkeley Homes (NE London) Ltd, [STREET_ADDRESS][PERSON_NAME] edit Change proje…" at bounding box center [220, 108] width 198 height 11
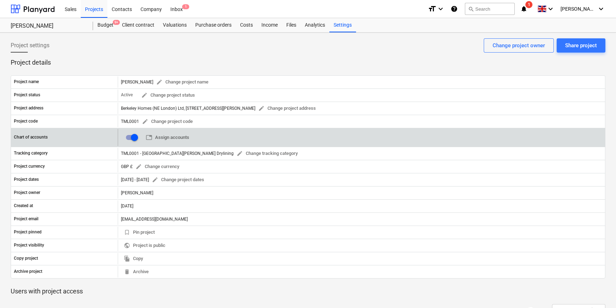
drag, startPoint x: 285, startPoint y: 108, endPoint x: 313, endPoint y: 133, distance: 37.6
click at [313, 133] on div "table Assign accounts 0" at bounding box center [361, 137] width 487 height 17
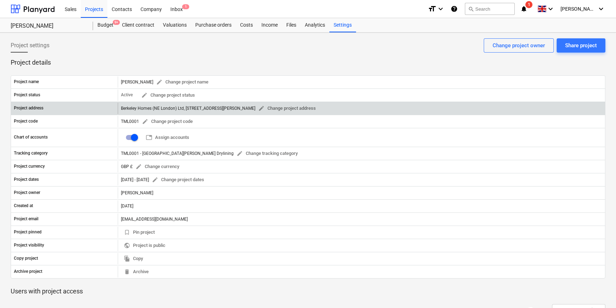
drag, startPoint x: 303, startPoint y: 107, endPoint x: 119, endPoint y: 110, distance: 183.6
click at [119, 110] on div "Berkeley Homes (NE London) Ltd, [STREET_ADDRESS][PERSON_NAME] edit Change proje…" at bounding box center [361, 108] width 487 height 11
copy div "Berkeley Homes (NE London) Ltd, [STREET_ADDRESS][PERSON_NAME]"
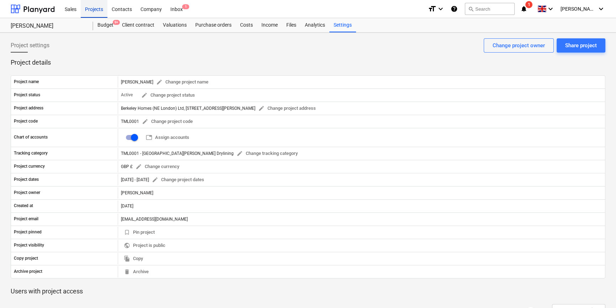
click at [93, 10] on div "Projects" at bounding box center [94, 9] width 27 height 18
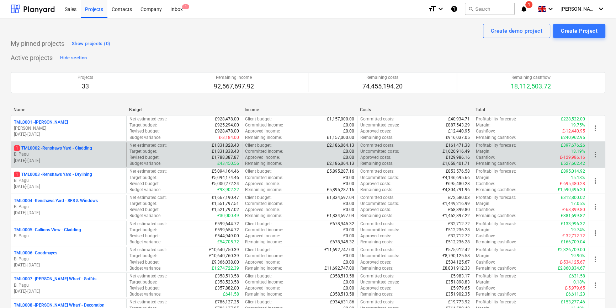
click at [64, 150] on p "1 TML0002 - Renshaws Yard - Cladding" at bounding box center [53, 149] width 78 height 6
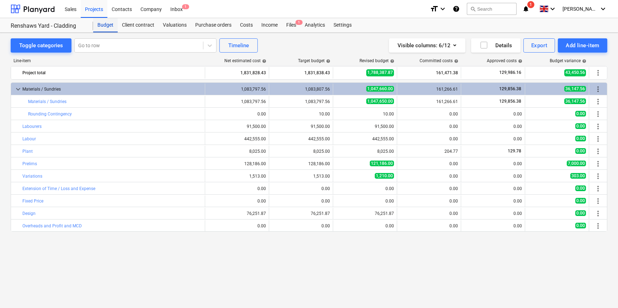
click at [107, 25] on div "Budget" at bounding box center [105, 25] width 25 height 14
click at [95, 9] on div "Projects" at bounding box center [94, 9] width 27 height 18
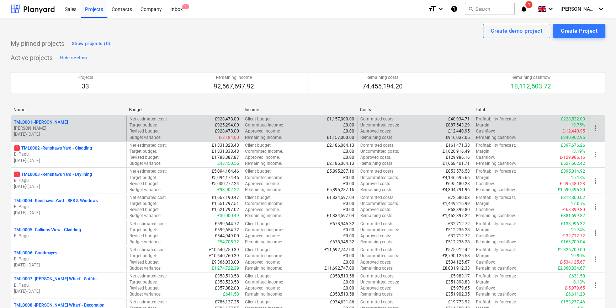
click at [49, 122] on p "TML0001 - [PERSON_NAME]" at bounding box center [41, 123] width 54 height 6
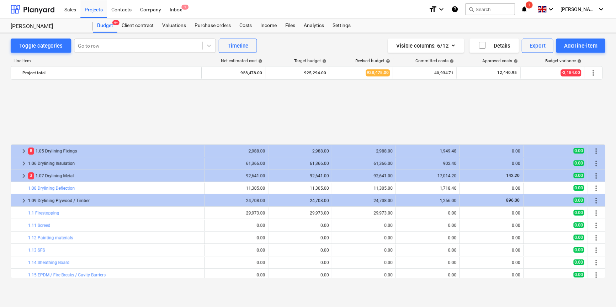
scroll to position [312, 0]
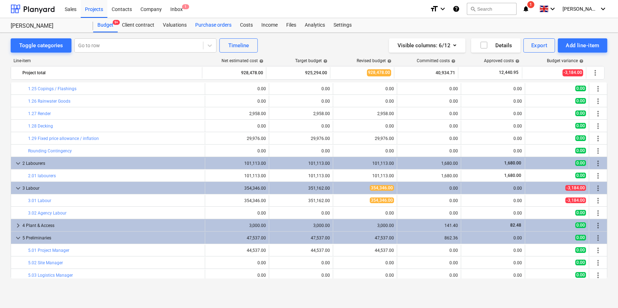
click at [219, 23] on div "Purchase orders" at bounding box center [213, 25] width 45 height 14
